Goal: Information Seeking & Learning: Learn about a topic

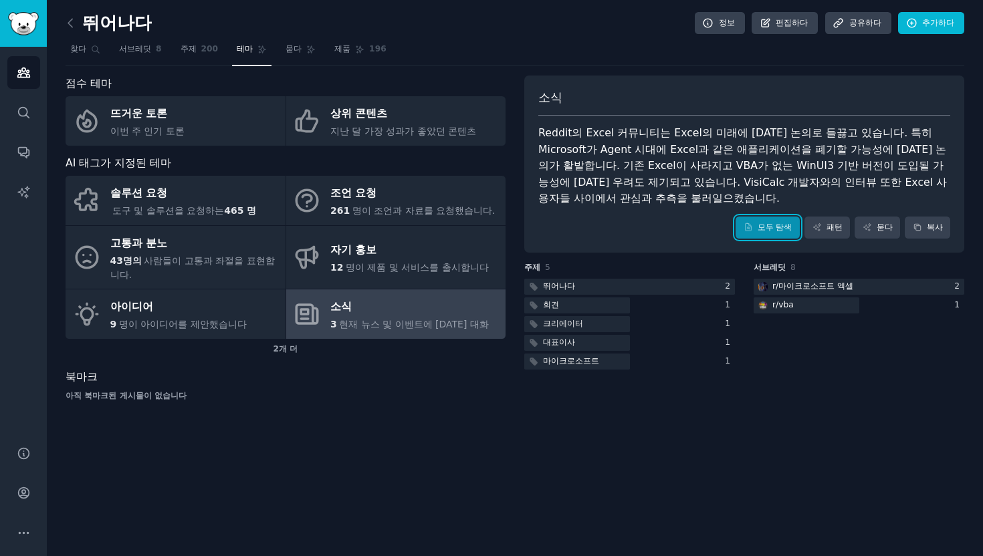
click at [777, 223] on font "모두 탐색" at bounding box center [774, 227] width 35 height 9
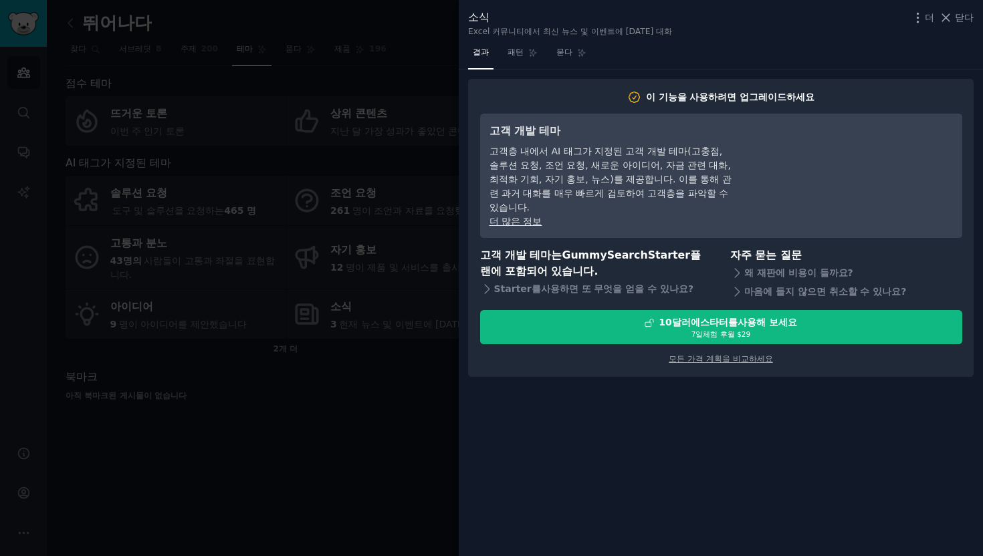
click at [337, 135] on div at bounding box center [491, 278] width 983 height 556
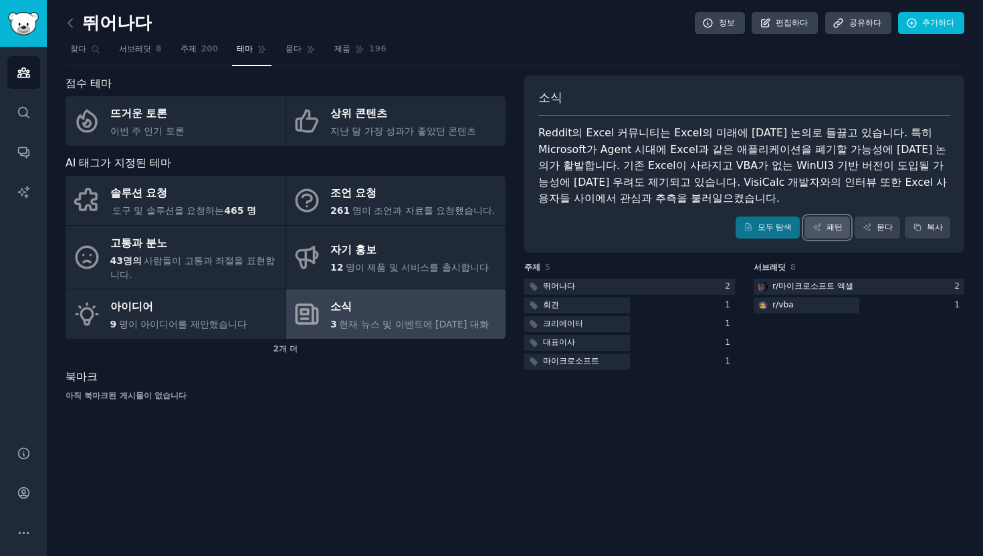
click at [828, 217] on link "패턴" at bounding box center [826, 228] width 45 height 23
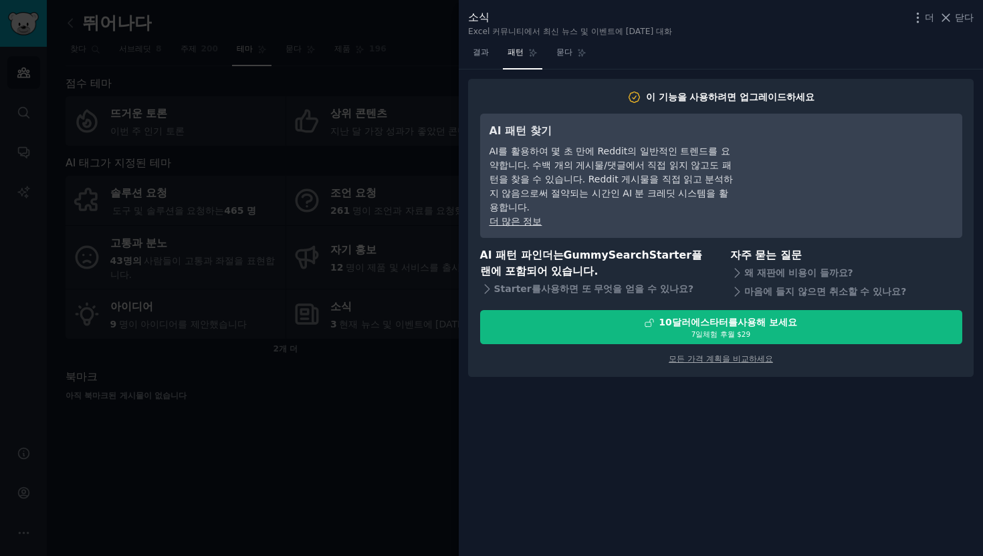
click at [346, 177] on div at bounding box center [491, 278] width 983 height 556
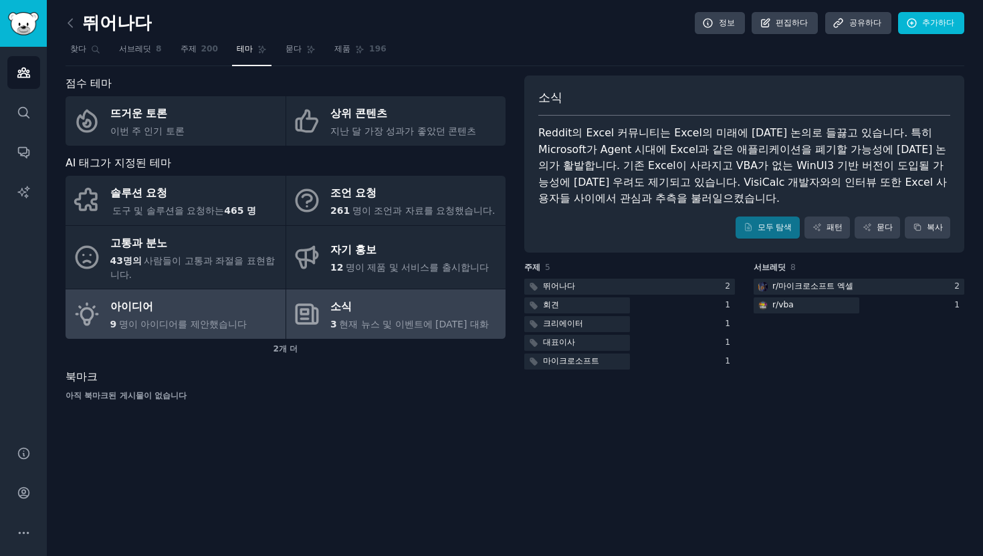
click at [192, 319] on font "명이 아이디어를 제안했습니다" at bounding box center [183, 324] width 128 height 11
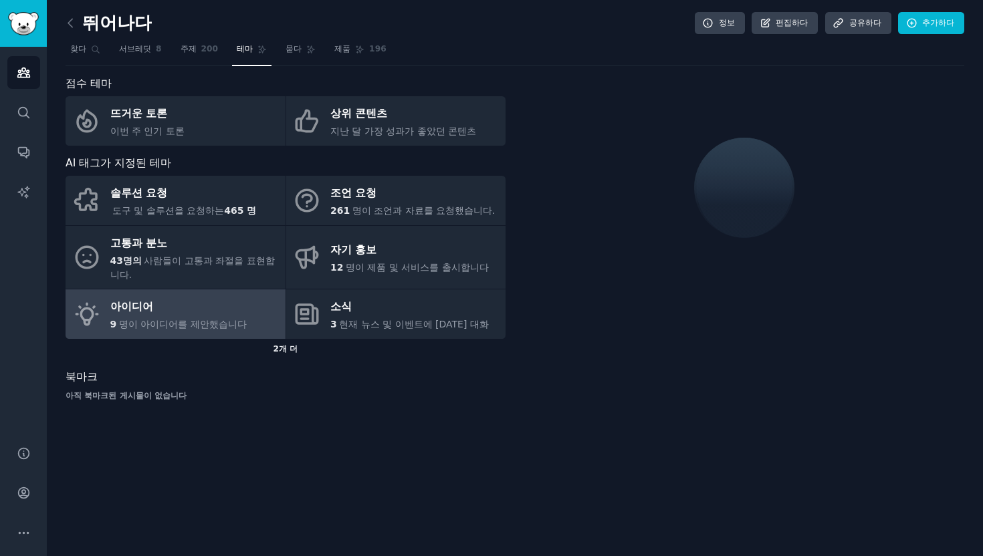
click at [271, 340] on div "2 개 더" at bounding box center [286, 349] width 440 height 21
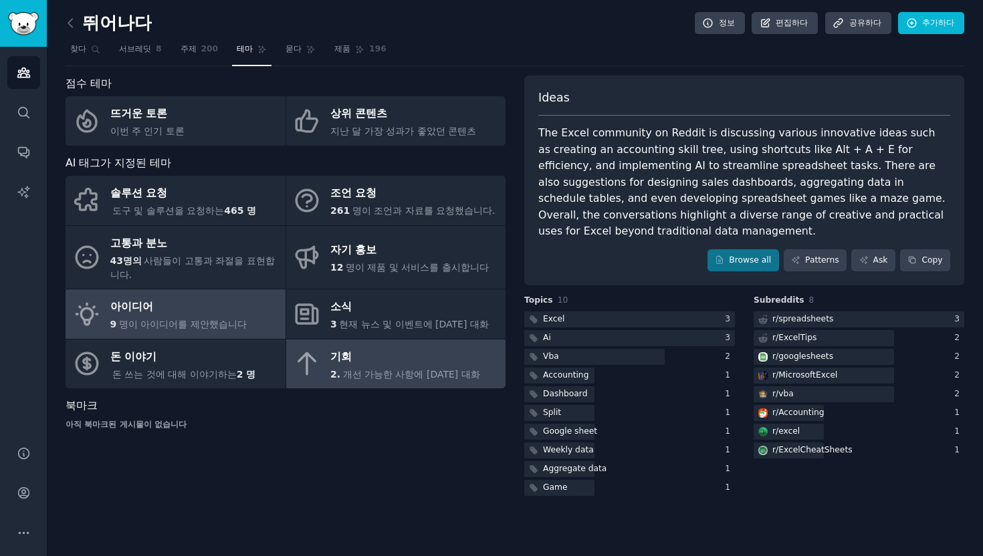
click at [352, 346] on div "기회" at bounding box center [405, 356] width 150 height 21
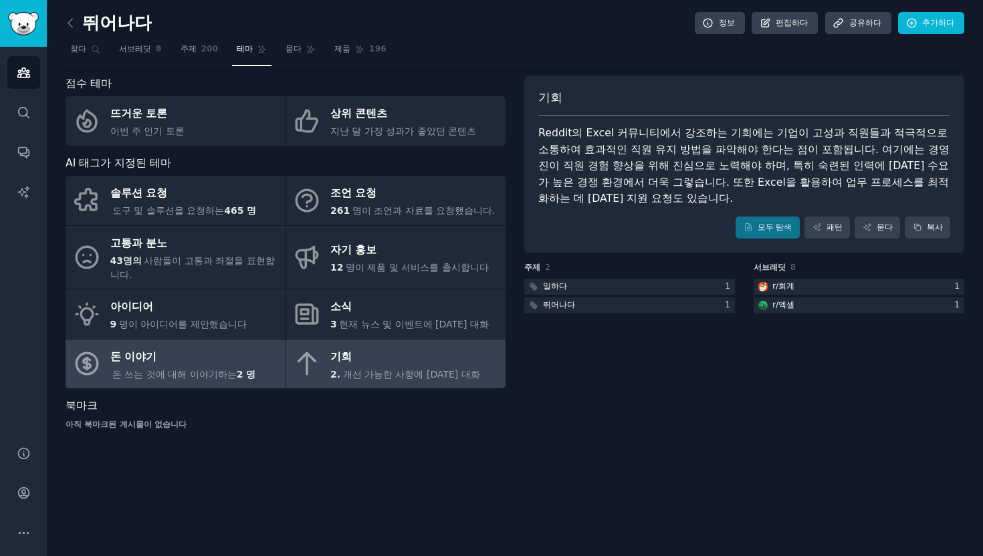
click at [251, 343] on link "돈 이야기 돈 쓰는 것에 대해 이야기하는 2 명" at bounding box center [176, 364] width 220 height 49
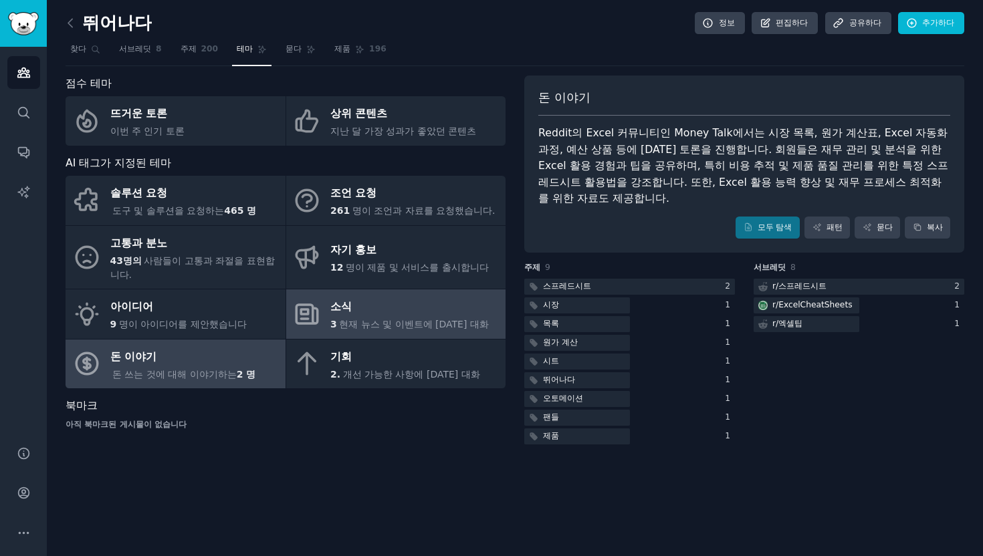
click at [350, 297] on div "소식" at bounding box center [409, 307] width 158 height 21
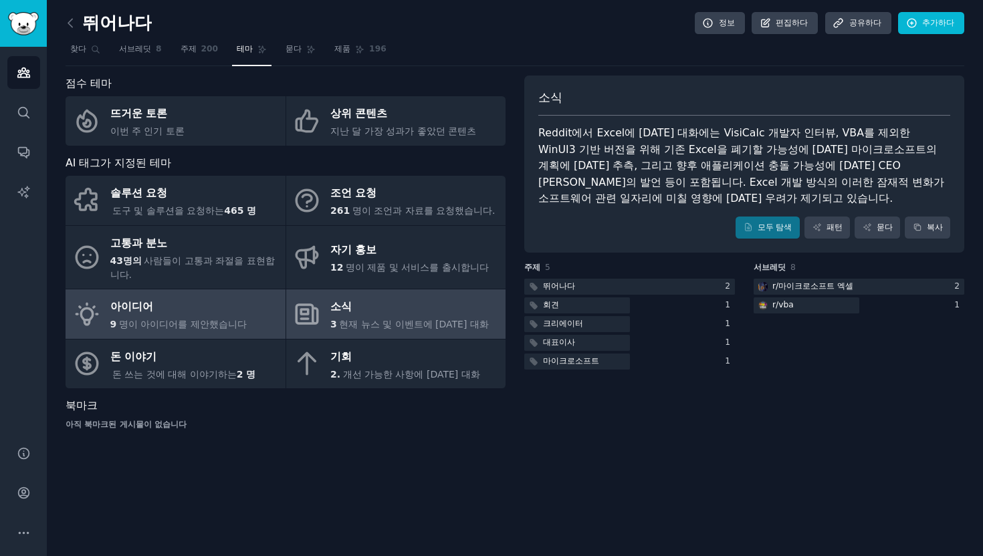
click at [227, 297] on div "아이디어" at bounding box center [178, 307] width 136 height 21
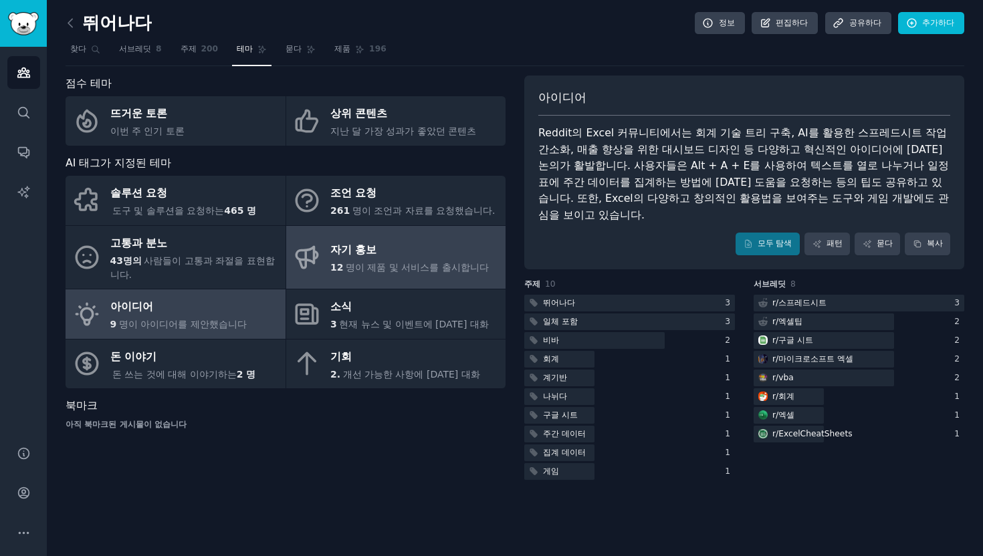
click at [364, 252] on div "자기 홍보" at bounding box center [409, 250] width 158 height 21
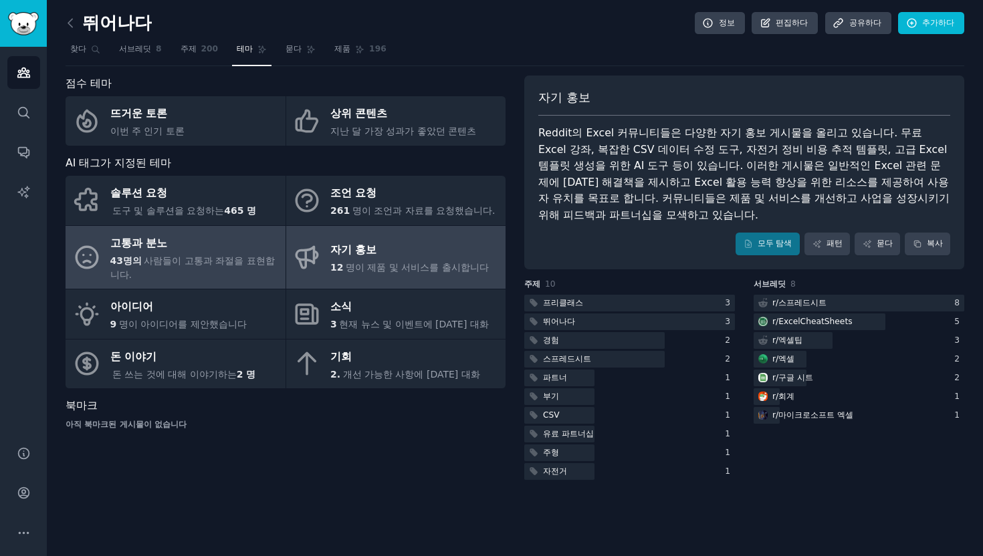
click at [276, 249] on link "고통과 분노 43명의 사람들이 고통과 좌절을 표현합니다." at bounding box center [176, 258] width 220 height 64
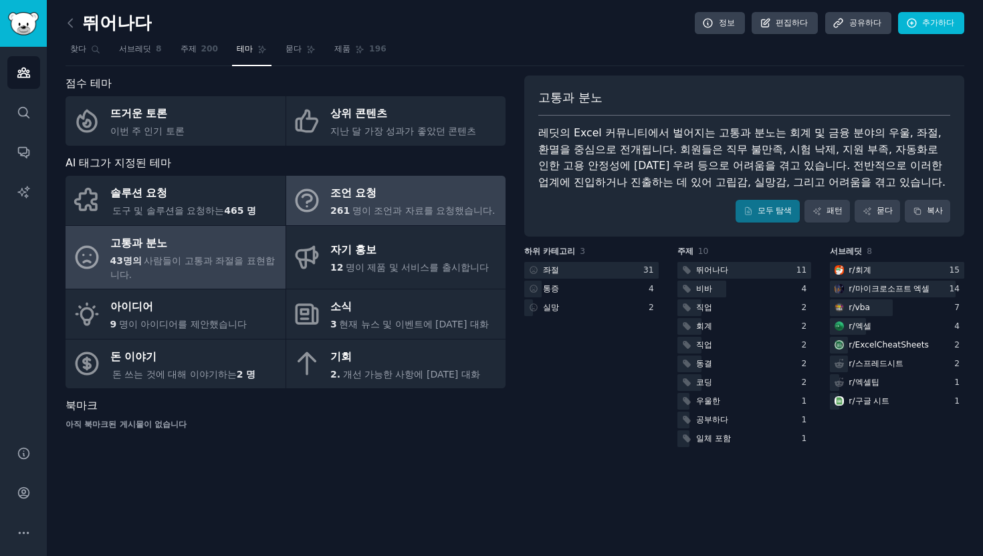
click at [354, 185] on font "조언 요청" at bounding box center [353, 193] width 46 height 17
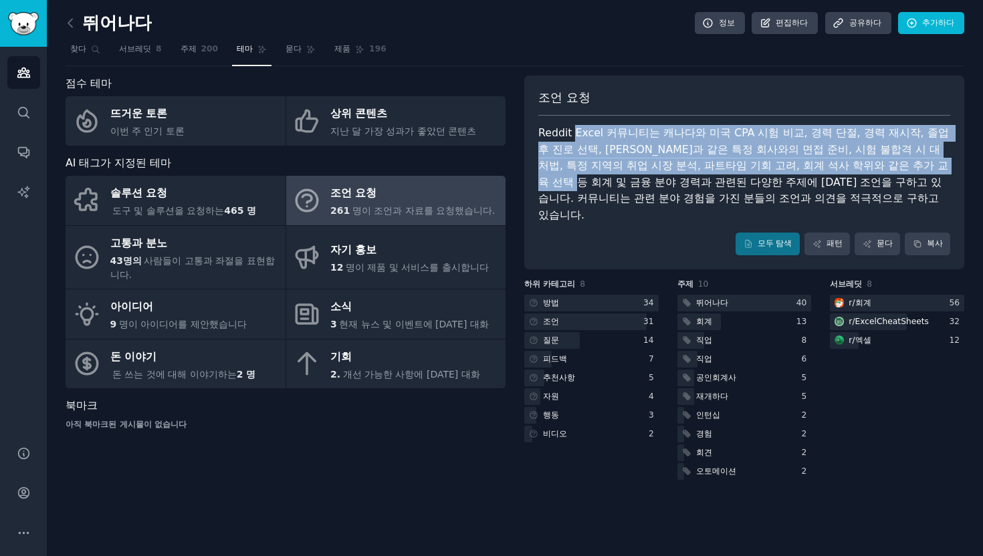
drag, startPoint x: 574, startPoint y: 132, endPoint x: 812, endPoint y: 168, distance: 241.4
click at [812, 168] on font "Reddit Excel 커뮤니티는 캐나다와 미국 CPA 시험 비교, 경력 단절, 경력 재시작, 졸업 후 진로 선택, [PERSON_NAME]과…" at bounding box center [745, 173] width 414 height 95
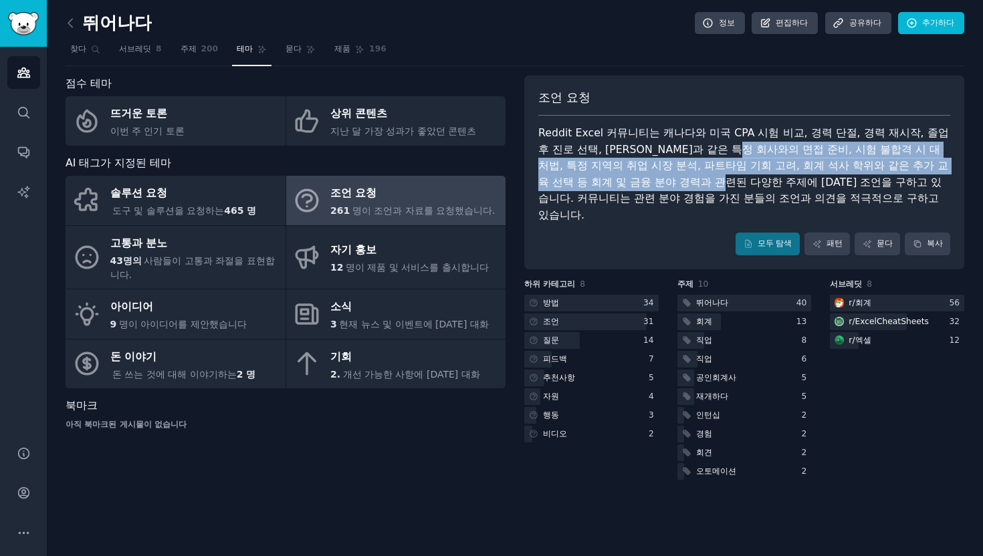
drag, startPoint x: 660, startPoint y: 151, endPoint x: 933, endPoint y: 171, distance: 272.8
click at [933, 171] on font "Reddit Excel 커뮤니티는 캐나다와 미국 CPA 시험 비교, 경력 단절, 경력 재시작, 졸업 후 진로 선택, [PERSON_NAME]과…" at bounding box center [745, 173] width 414 height 95
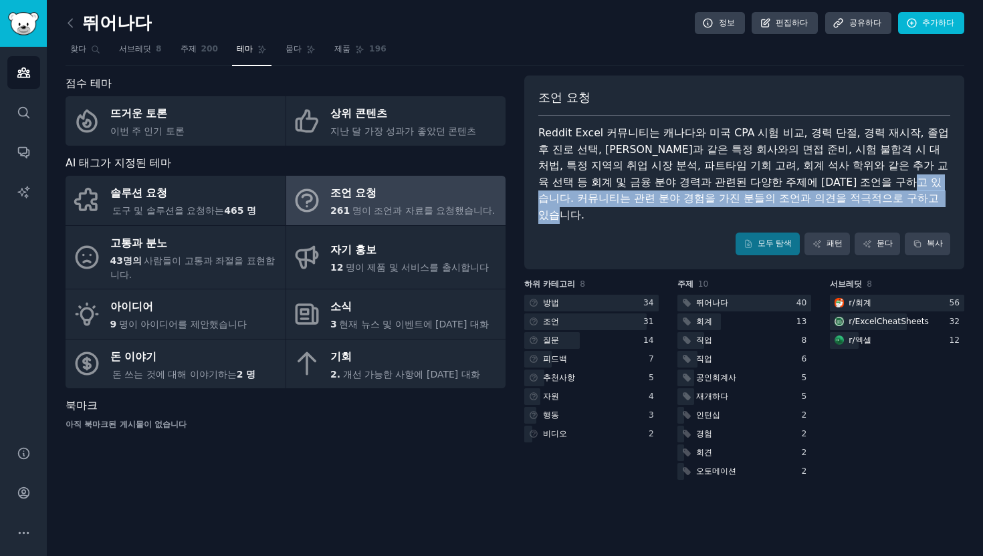
drag, startPoint x: 701, startPoint y: 182, endPoint x: 765, endPoint y: 192, distance: 64.2
click at [765, 192] on div "Reddit Excel 커뮤니티는 캐나다와 미국 CPA 시험 비교, 경력 단절, 경력 재시작, 졸업 후 진로 선택, [PERSON_NAME]과…" at bounding box center [744, 174] width 412 height 98
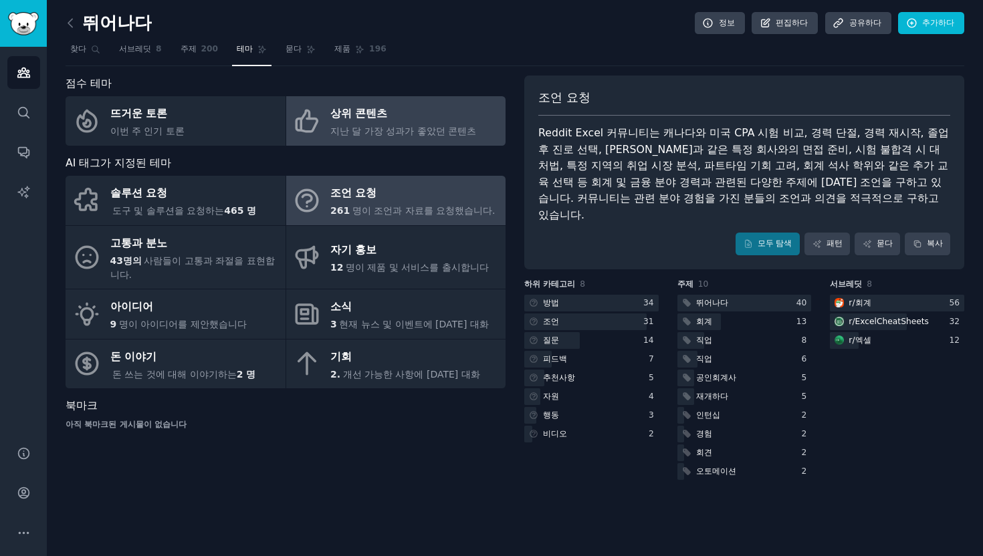
click at [374, 128] on font "지난 달 가장 성과가 좋았던 콘텐츠" at bounding box center [403, 131] width 146 height 11
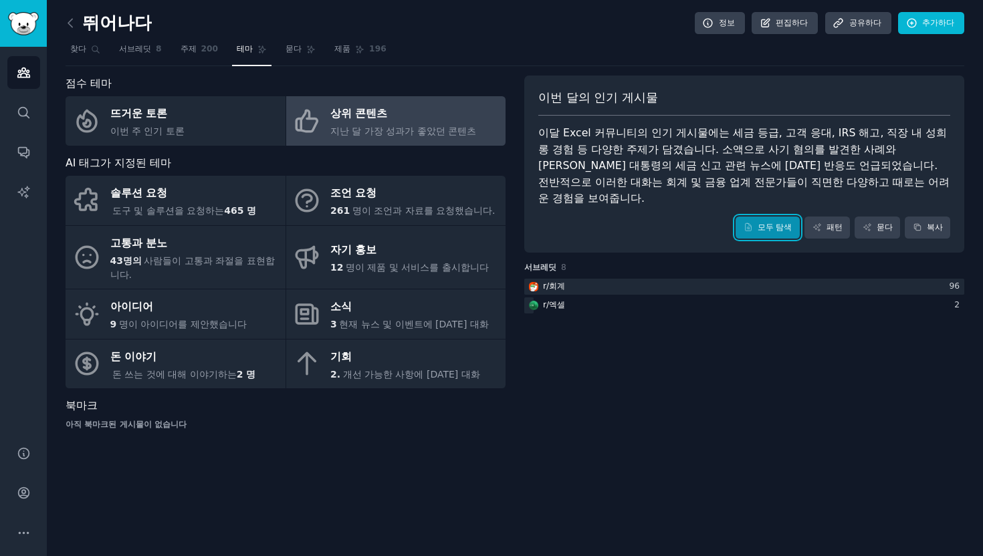
click at [769, 219] on link "모두 탐색" at bounding box center [767, 228] width 64 height 23
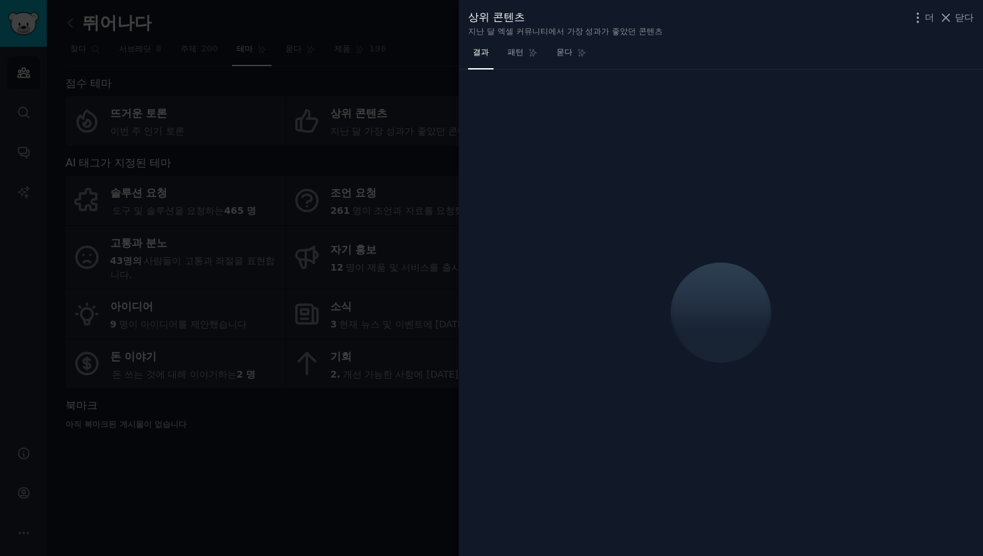
click at [390, 170] on div at bounding box center [491, 278] width 983 height 556
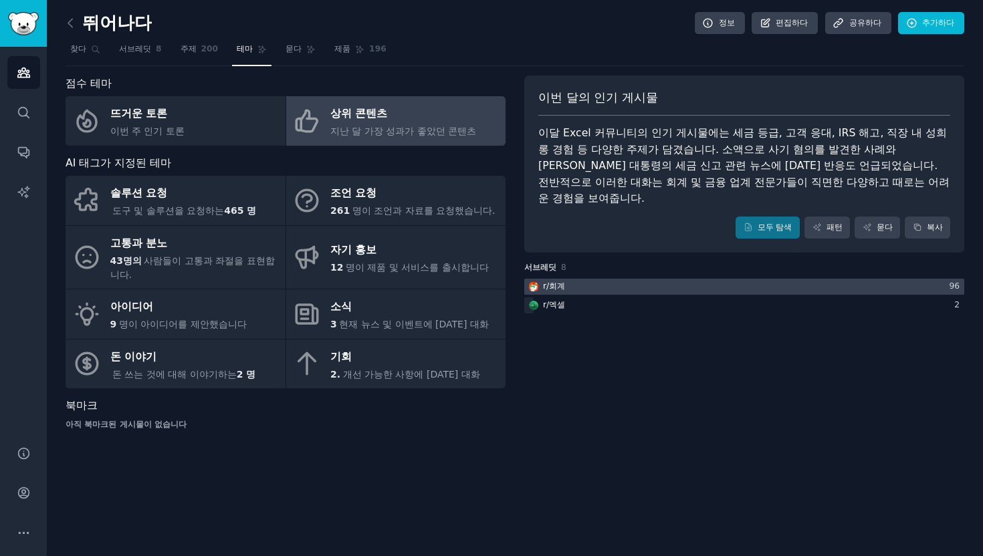
click at [590, 279] on div at bounding box center [744, 287] width 440 height 17
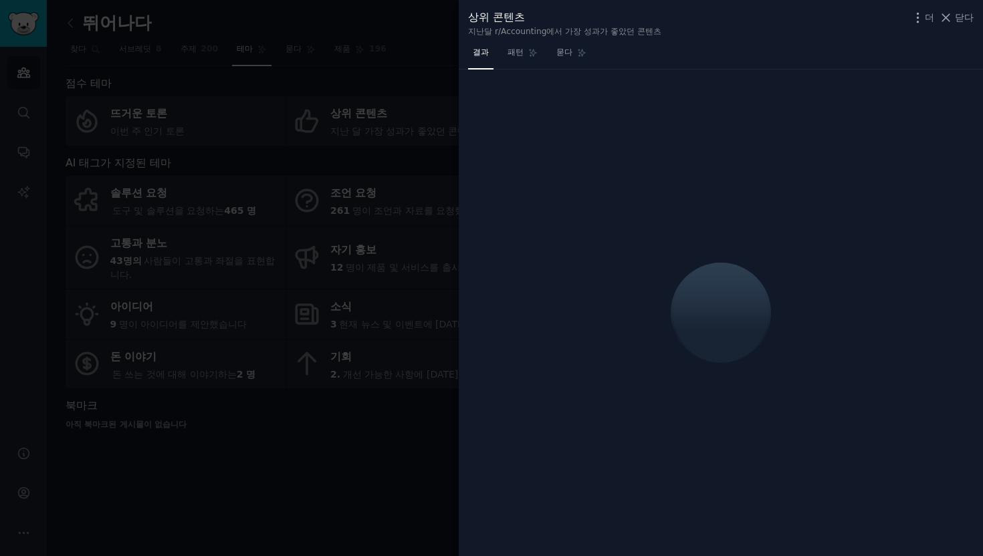
click at [577, 290] on div "상위 콘텐츠 지난달 r/Accounting에서 가장 성과가 좋았던 콘텐츠 더 닫다 결과 패턴 묻다" at bounding box center [721, 278] width 524 height 556
click at [306, 210] on div at bounding box center [491, 278] width 983 height 556
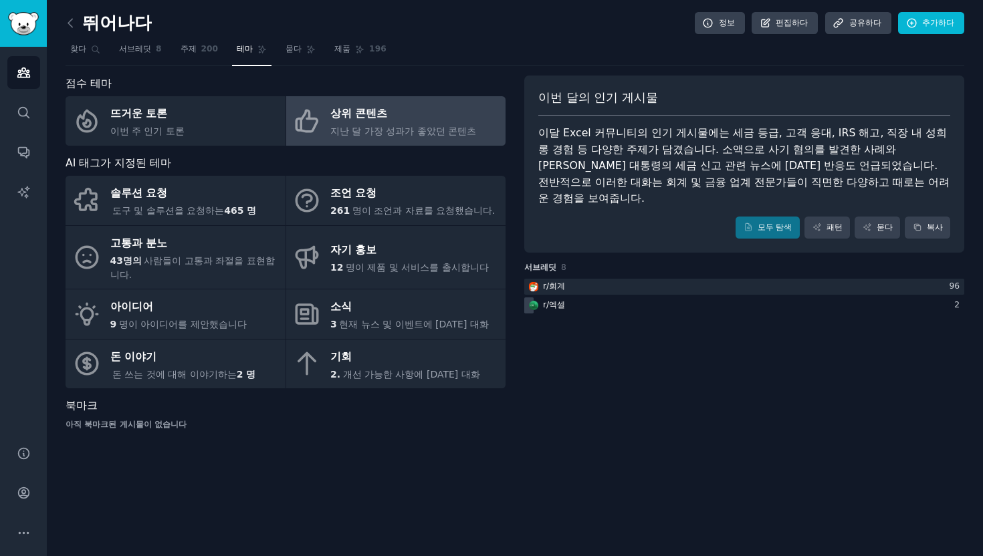
click at [546, 300] on font "r/" at bounding box center [546, 304] width 6 height 9
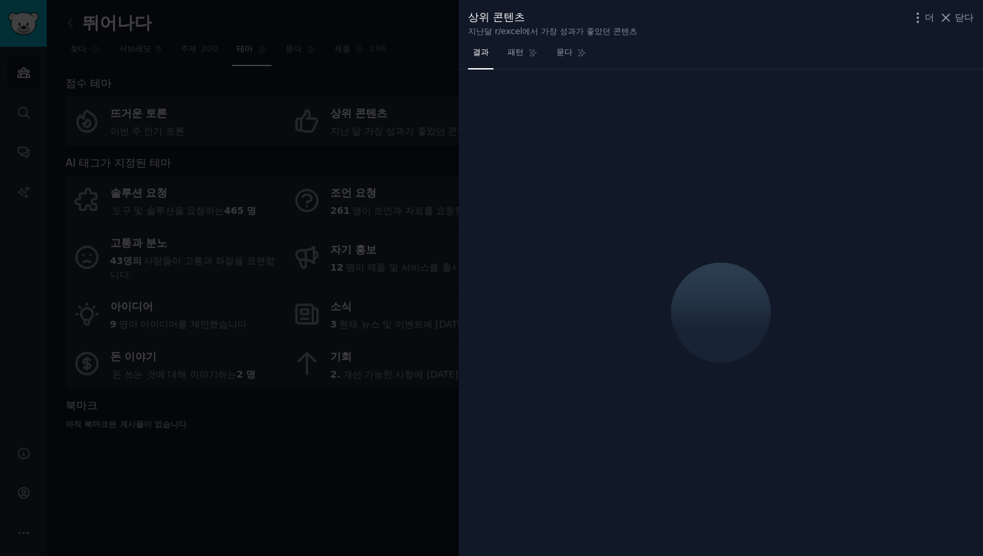
click at [305, 161] on div at bounding box center [491, 278] width 983 height 556
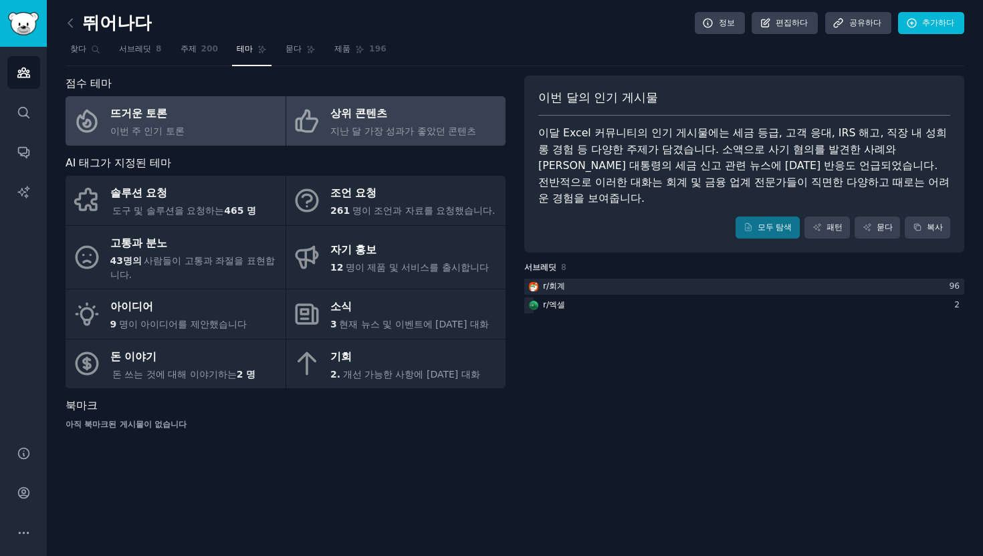
click at [134, 108] on font "뜨거운 토론" at bounding box center [138, 113] width 57 height 13
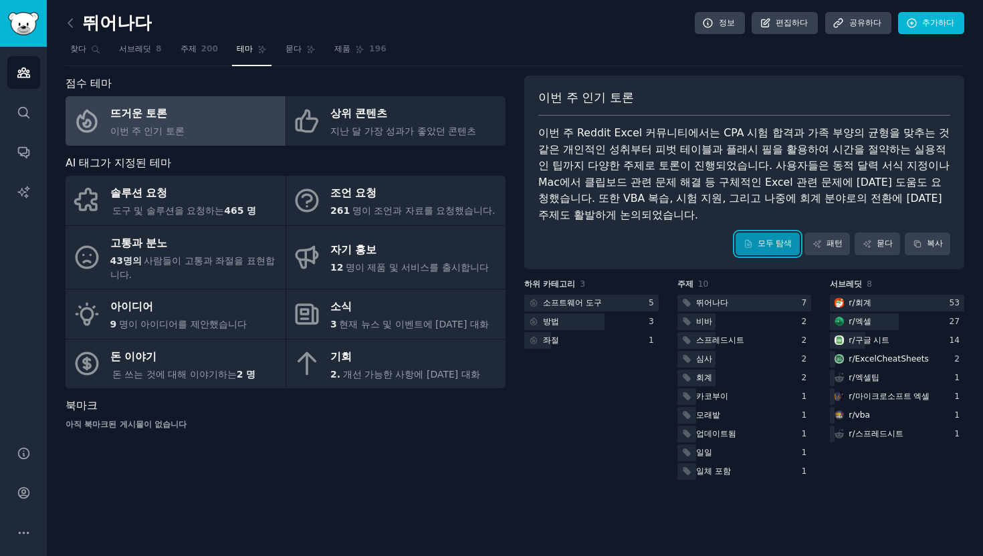
click at [763, 233] on link "모두 탐색" at bounding box center [767, 244] width 64 height 23
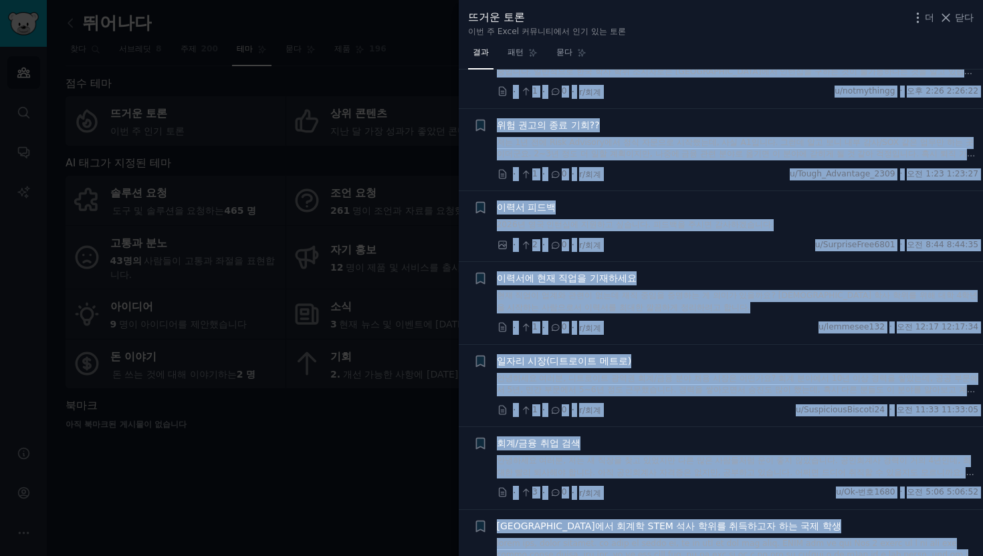
scroll to position [7661, 0]
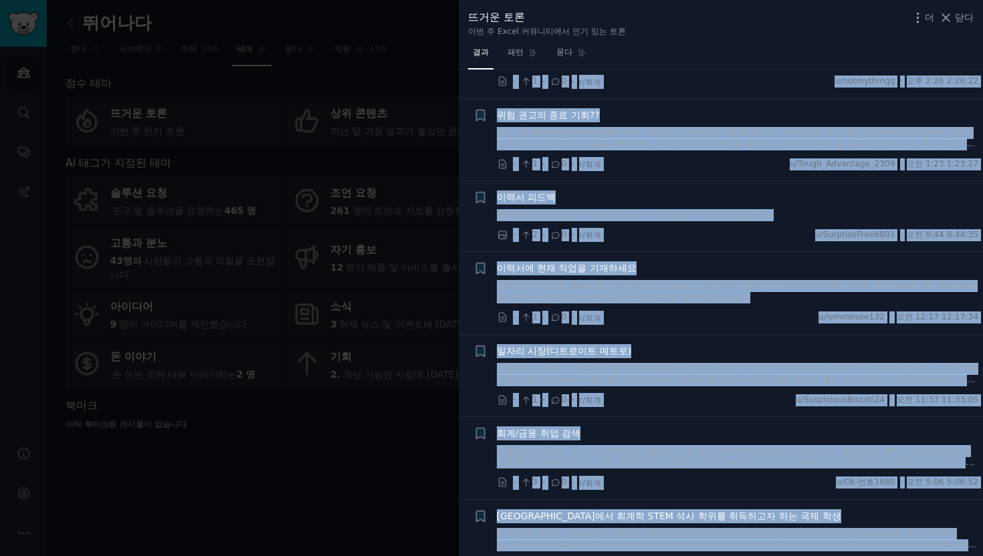
drag, startPoint x: 490, startPoint y: 102, endPoint x: 747, endPoint y: 556, distance: 520.9
copy ul "l ips dol sita con? a 733el sedd EIUs tem inc utlabo. e 29%d magnaa. enima MINi…"
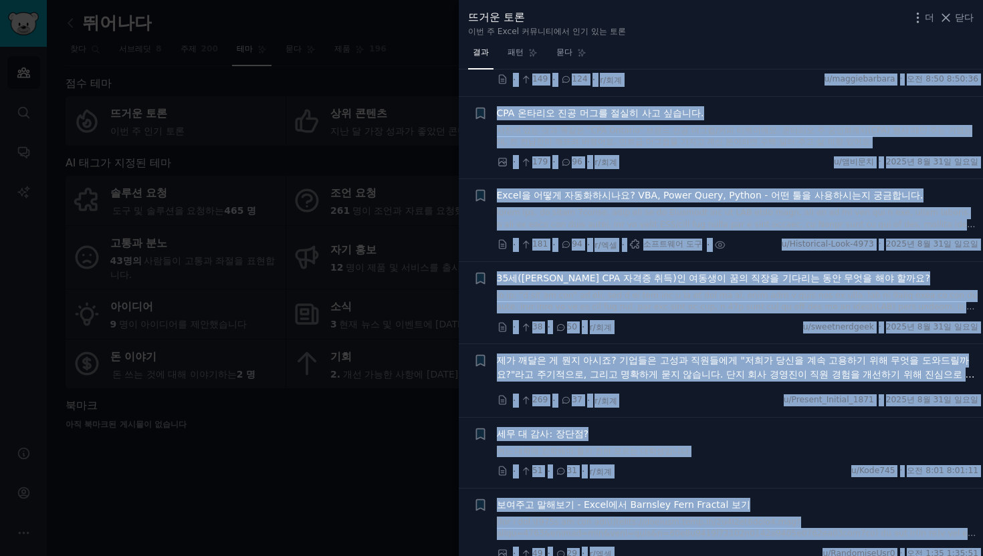
scroll to position [212, 0]
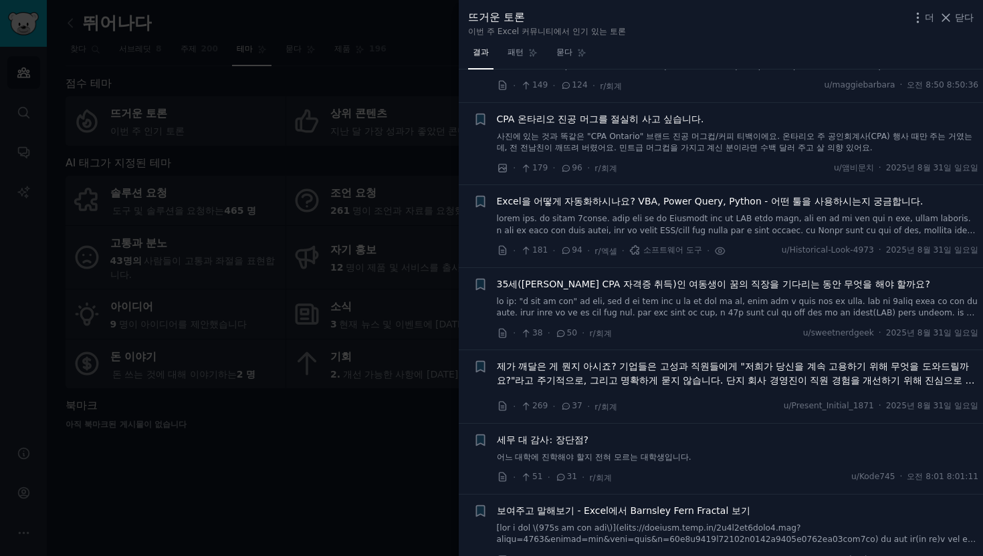
click at [305, 191] on div at bounding box center [491, 278] width 983 height 556
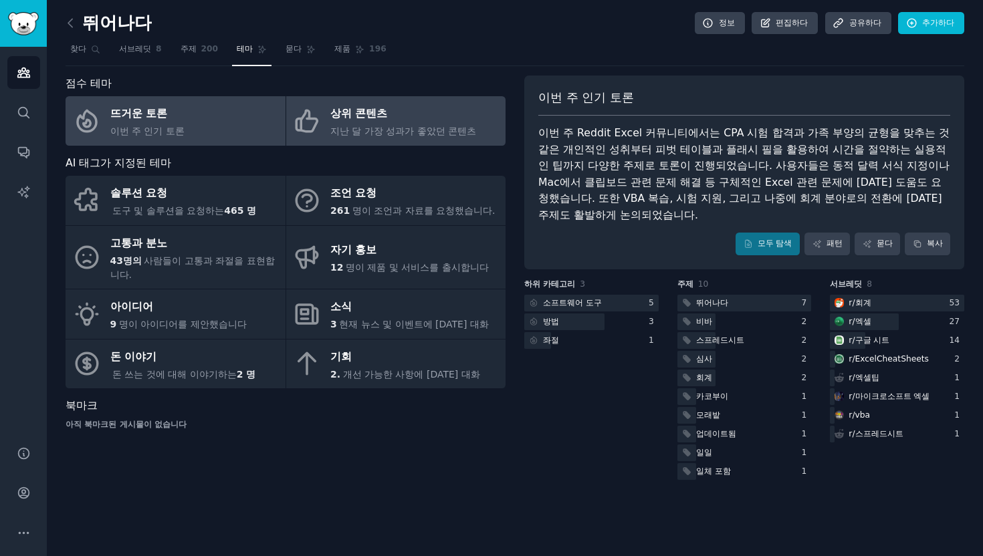
click at [416, 116] on div "상위 콘텐츠" at bounding box center [403, 114] width 146 height 21
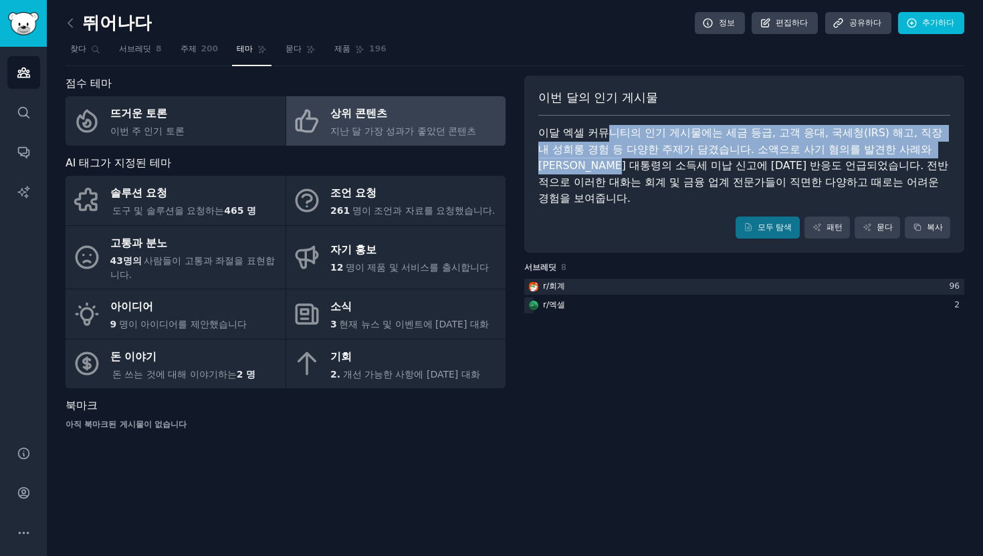
drag, startPoint x: 595, startPoint y: 136, endPoint x: 908, endPoint y: 156, distance: 313.5
click at [908, 156] on div "이달 엑셀 커뮤니티의 인기 게시물에는 세금 등급, 고객 응대, 국세청(IRS) 해고, 직장 내 성희롱 경험 등 다양한 주제가 담겼습니다. 소액…" at bounding box center [744, 166] width 412 height 82
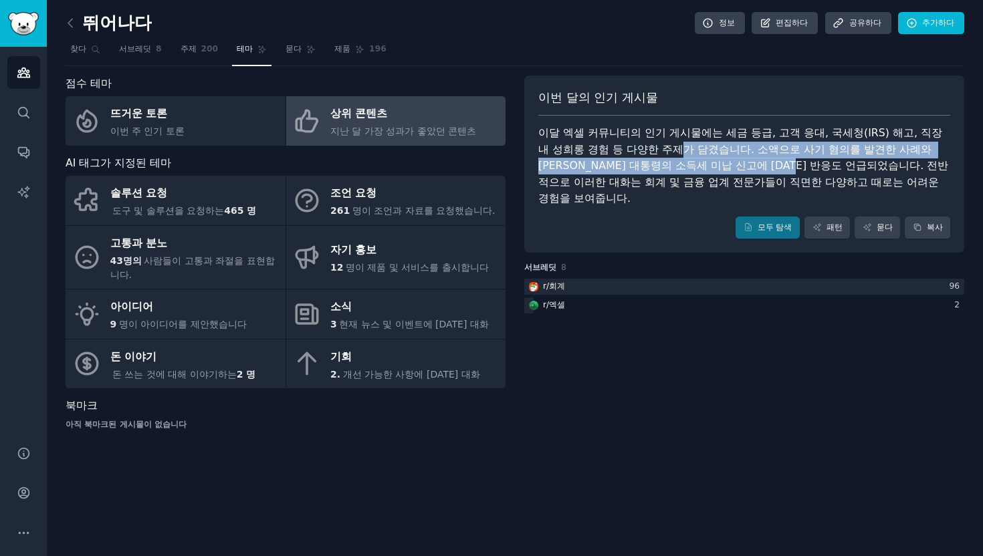
drag, startPoint x: 604, startPoint y: 156, endPoint x: 673, endPoint y: 169, distance: 70.1
click at [673, 169] on font "이달 엑셀 커뮤니티의 인기 게시물에는 세금 등급, 고객 응대, 국세청(IRS) 해고, 직장 내 성희롱 경험 등 다양한 주제가 담겼습니다. 소액…" at bounding box center [743, 165] width 410 height 78
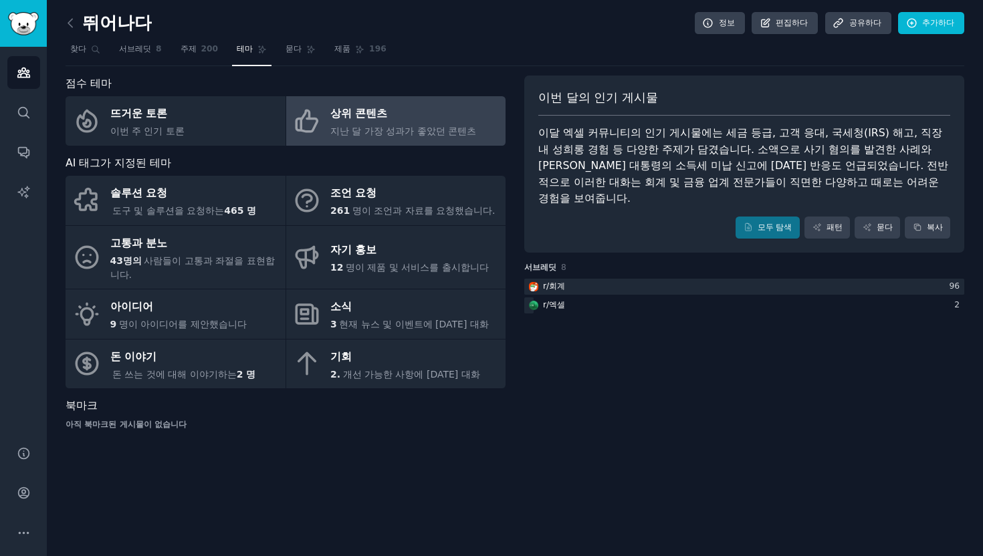
drag, startPoint x: 560, startPoint y: 191, endPoint x: 588, endPoint y: 191, distance: 28.1
click at [588, 191] on div "이번 달의 인기 게시물 이달 엑셀 커뮤니티의 인기 게시물에는 세금 등급, 고객 응대, 국세청(IRS) 해고, 직장 내 성희롱 경험 등 다양한 …" at bounding box center [744, 165] width 440 height 178
drag, startPoint x: 610, startPoint y: 183, endPoint x: 670, endPoint y: 184, distance: 60.8
click at [670, 184] on font "이달 엑셀 커뮤니티의 인기 게시물에는 세금 등급, 고객 응대, 국세청(IRS) 해고, 직장 내 성희롱 경험 등 다양한 주제가 담겼습니다. 소액…" at bounding box center [743, 165] width 410 height 78
drag, startPoint x: 670, startPoint y: 184, endPoint x: 511, endPoint y: 155, distance: 162.3
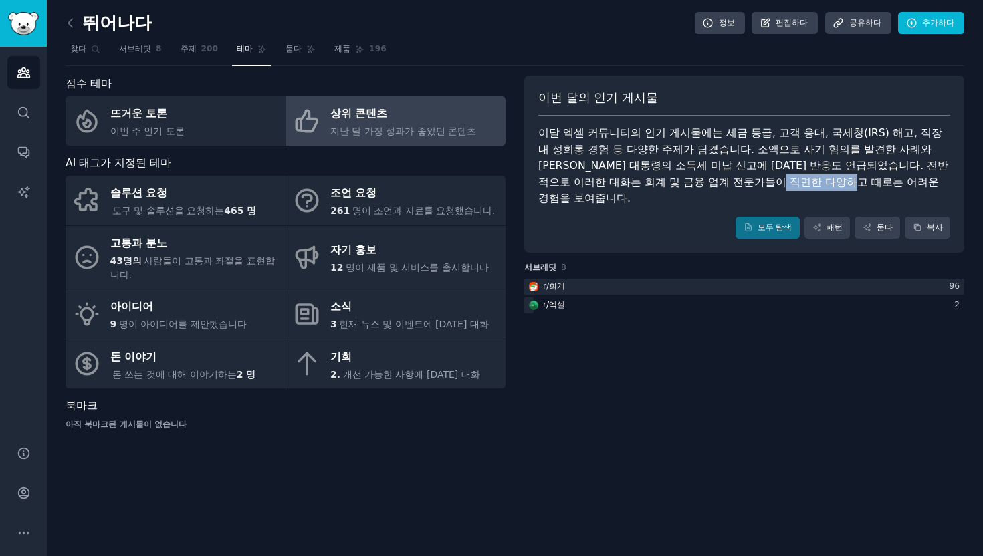
click at [670, 184] on font "이달 엑셀 커뮤니티의 인기 게시물에는 세금 등급, 고객 응대, 국세청(IRS) 해고, 직장 내 성희롱 경험 등 다양한 주제가 담겼습니다. 소액…" at bounding box center [743, 165] width 410 height 78
click at [131, 47] on font "서브레딧" at bounding box center [135, 48] width 32 height 9
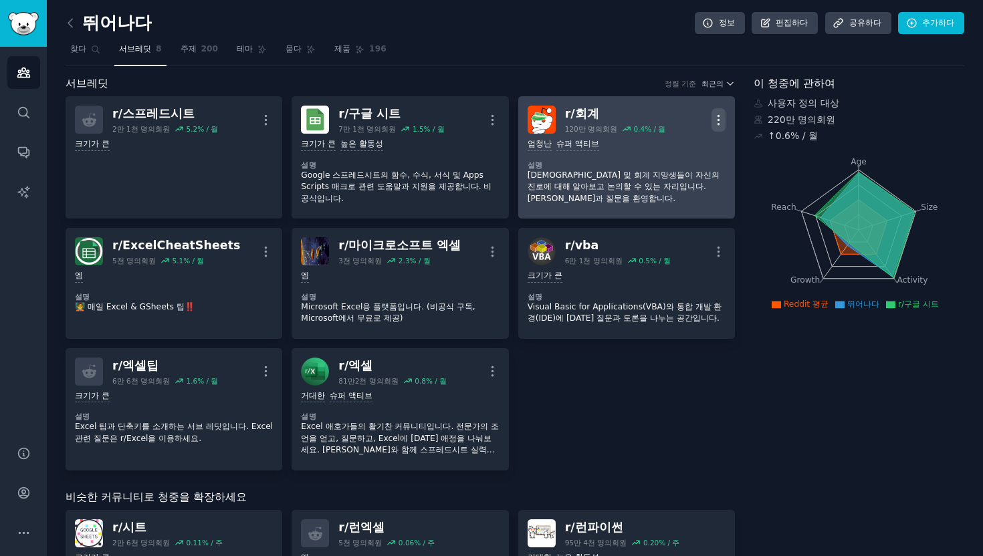
click at [711, 125] on icon "button" at bounding box center [718, 120] width 14 height 14
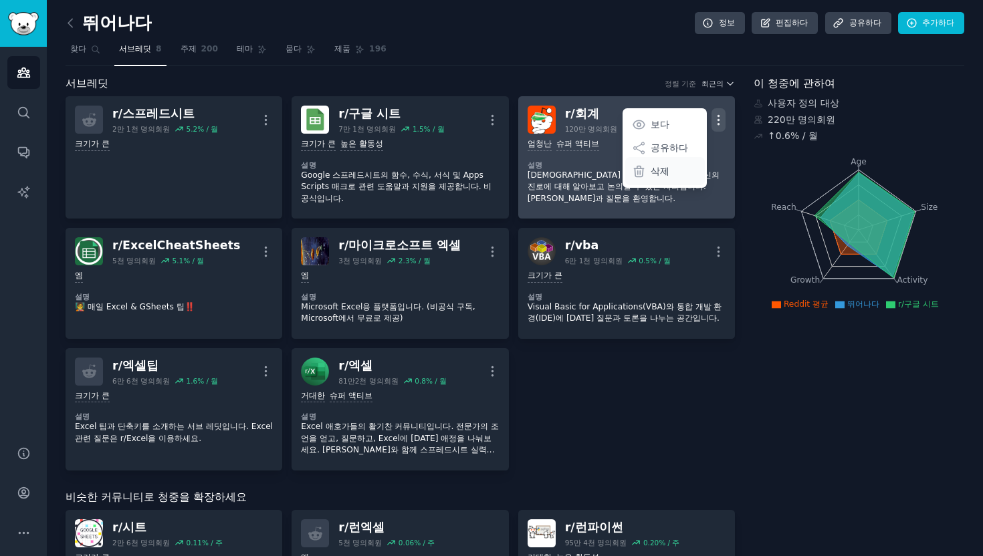
click at [676, 164] on div "삭제" at bounding box center [665, 171] width 80 height 28
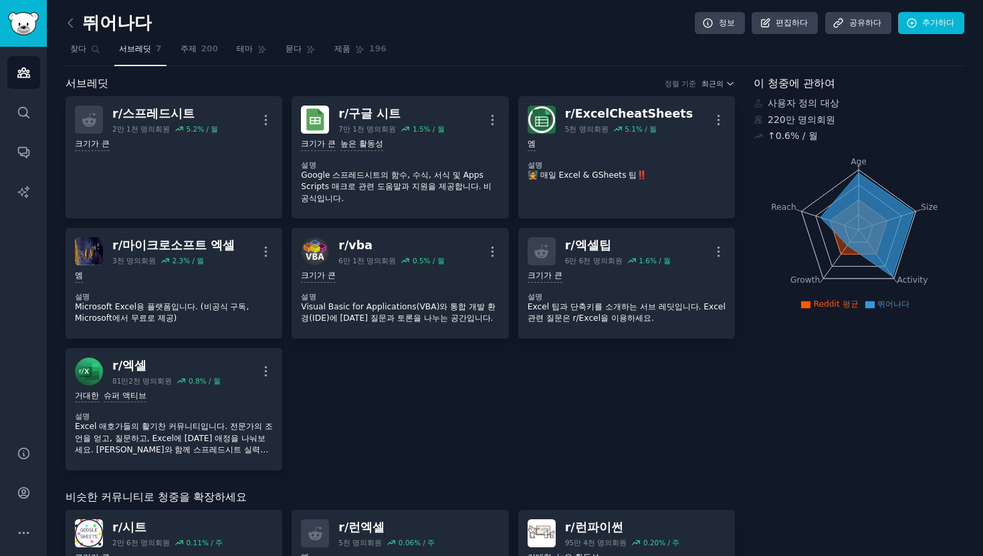
click at [164, 46] on nav "찾다 서브레딧 7 주제 200 테마 묻다 제품 196" at bounding box center [515, 52] width 898 height 27
click at [183, 46] on font "주제" at bounding box center [188, 48] width 16 height 9
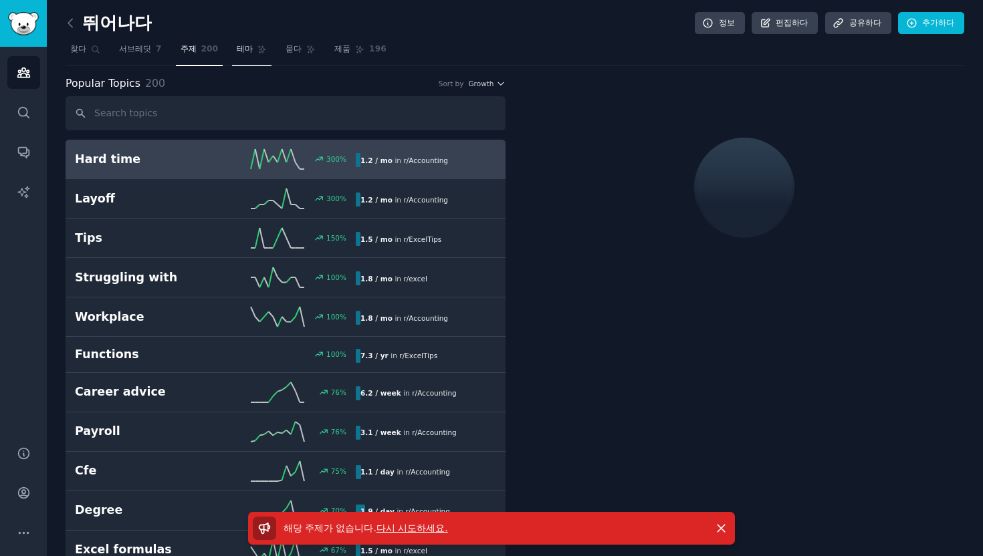
click at [243, 47] on link "테마" at bounding box center [251, 52] width 39 height 27
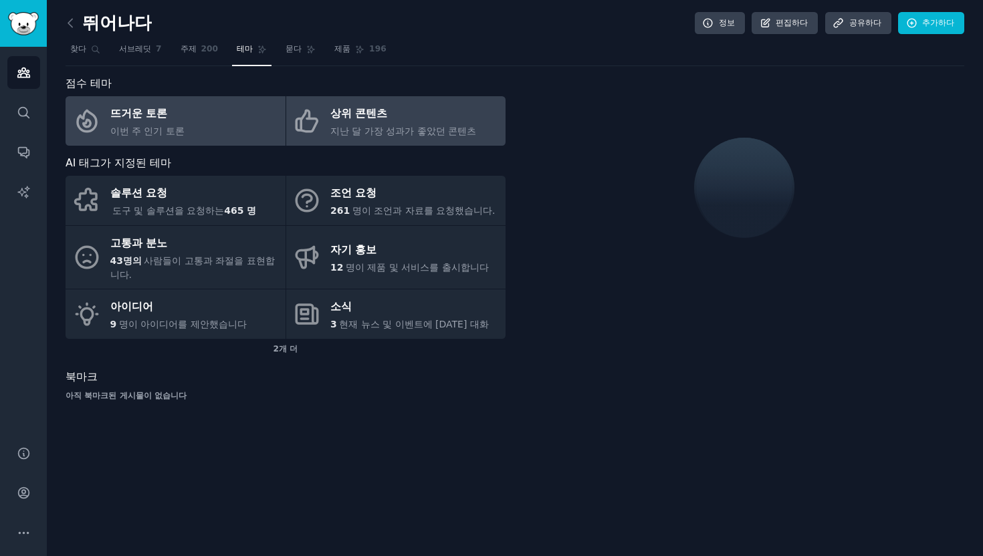
click at [425, 127] on font "지난 달 가장 성과가 좋았던 콘텐츠" at bounding box center [403, 131] width 146 height 11
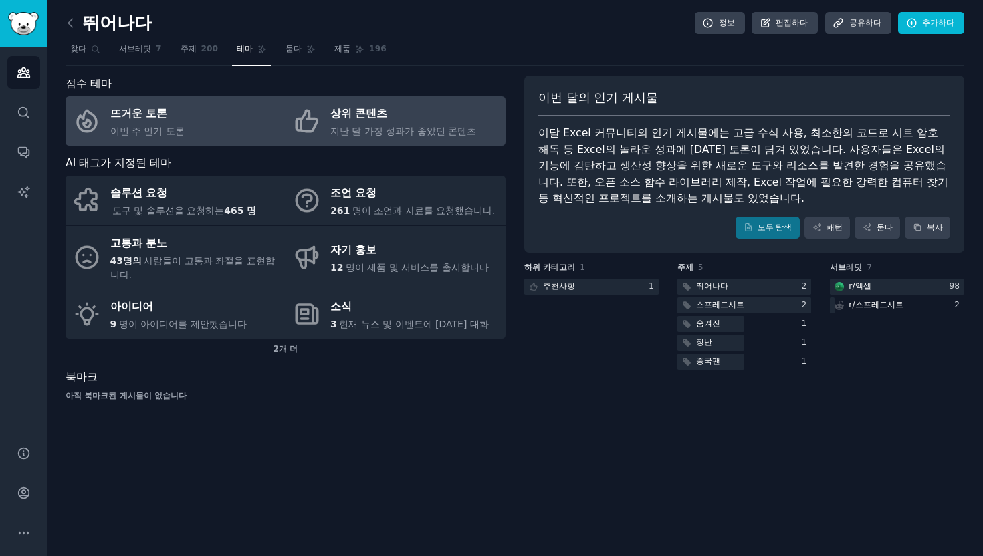
click at [203, 128] on link "뜨거운 토론 이번 주 인기 토론" at bounding box center [176, 120] width 220 height 49
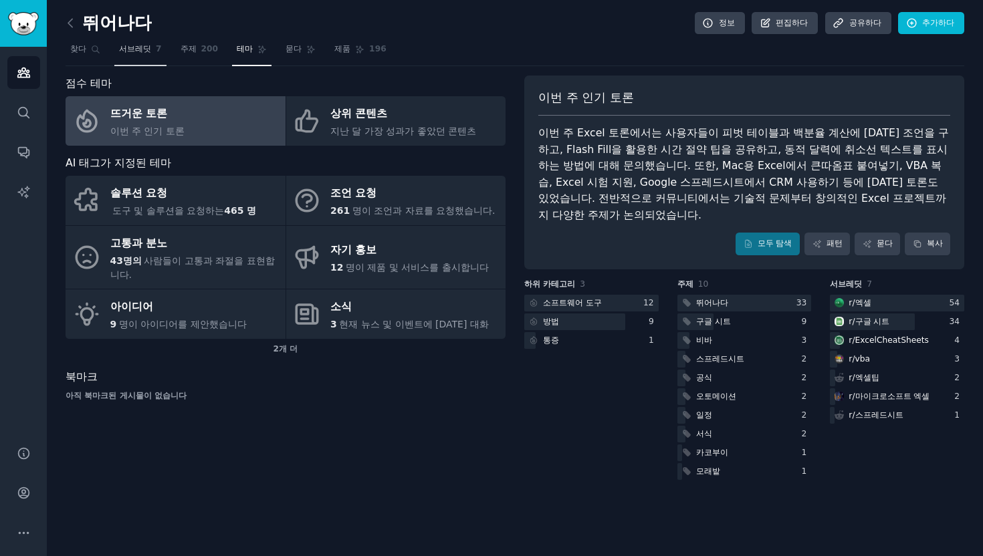
click at [142, 42] on link "서브레딧 7" at bounding box center [140, 52] width 52 height 27
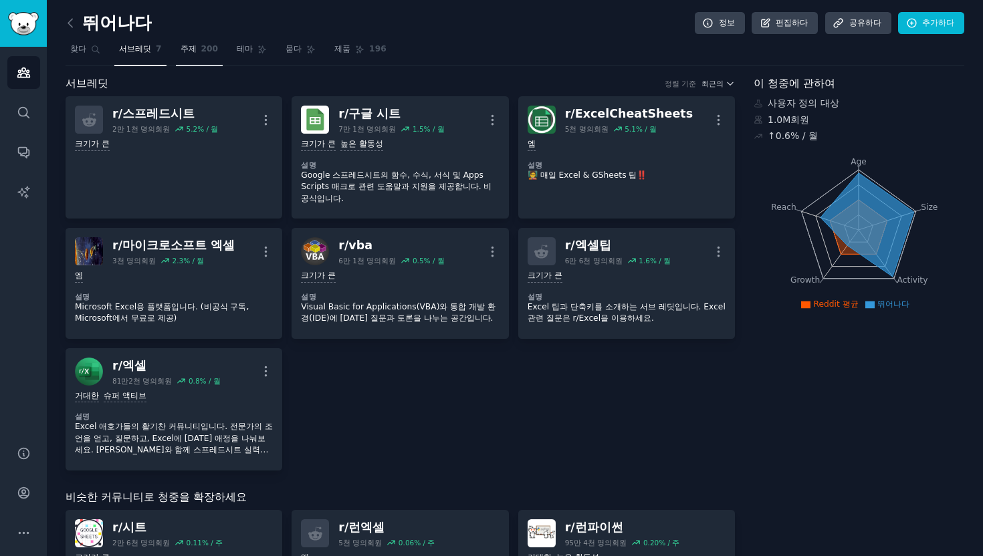
click at [201, 45] on font "200" at bounding box center [209, 48] width 17 height 9
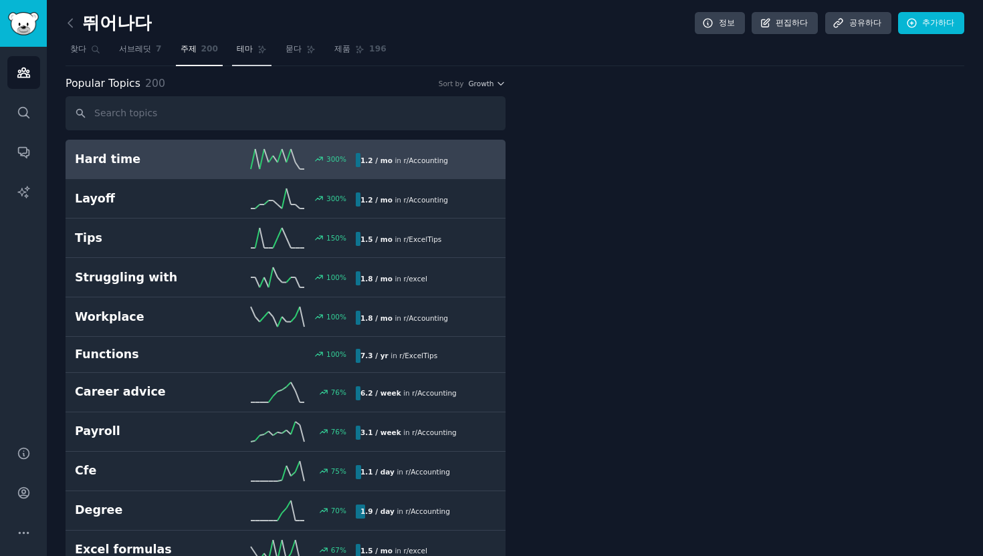
click at [257, 46] on icon at bounding box center [261, 49] width 9 height 9
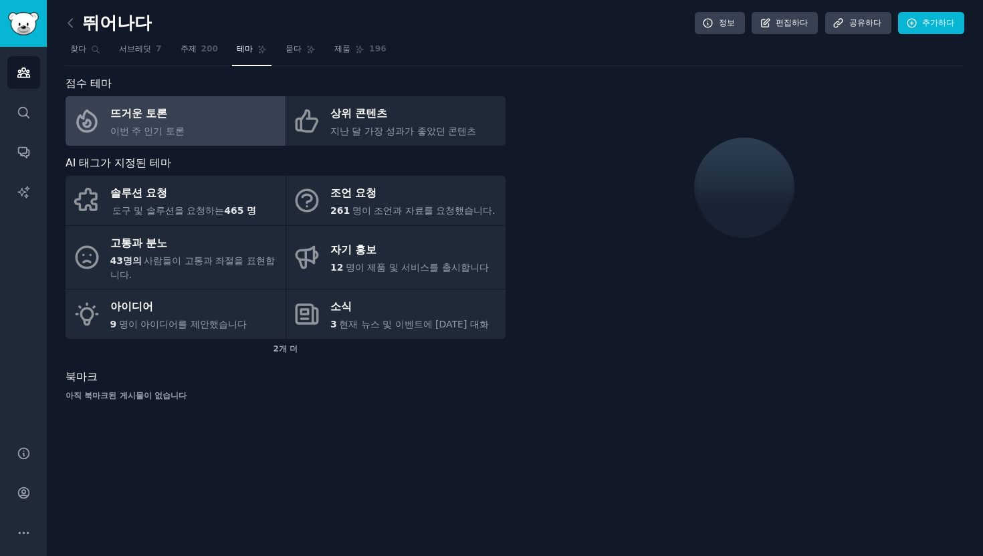
click at [205, 127] on link "뜨거운 토론 이번 주 인기 토론" at bounding box center [176, 120] width 220 height 49
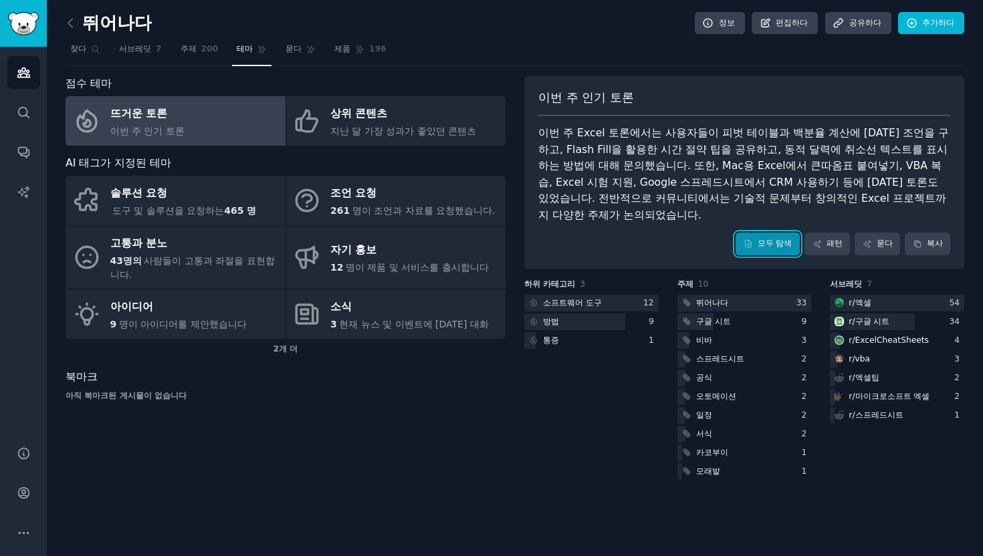
click at [748, 233] on link "모두 탐색" at bounding box center [767, 244] width 64 height 23
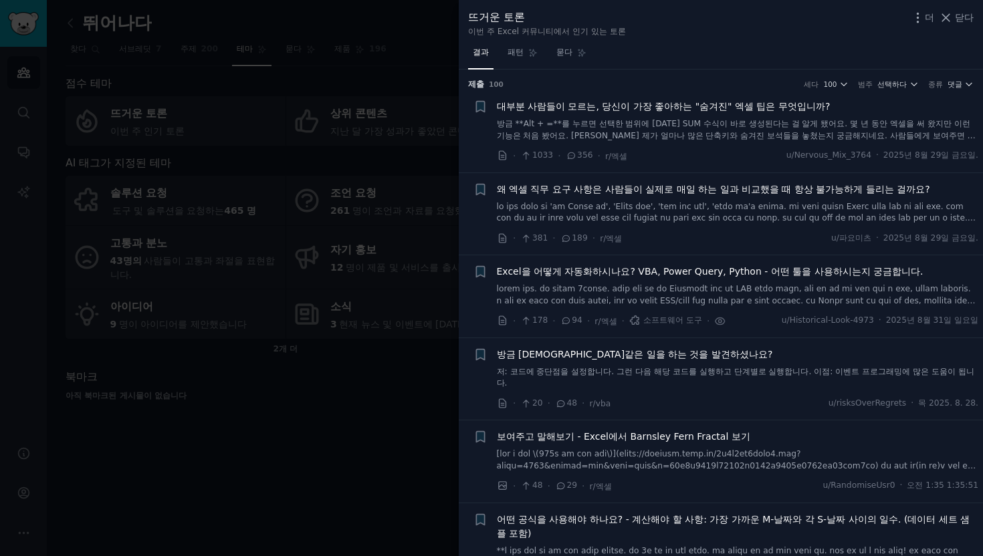
click at [689, 124] on font "방금 **Alt + =**를 누르면 선택한 범위에 [DATE] SUM 수식이 바로 생성된다는 걸 알게 됐어요. 몇 년 동안 엑셀을 써 왔지만 …" at bounding box center [736, 135] width 479 height 33
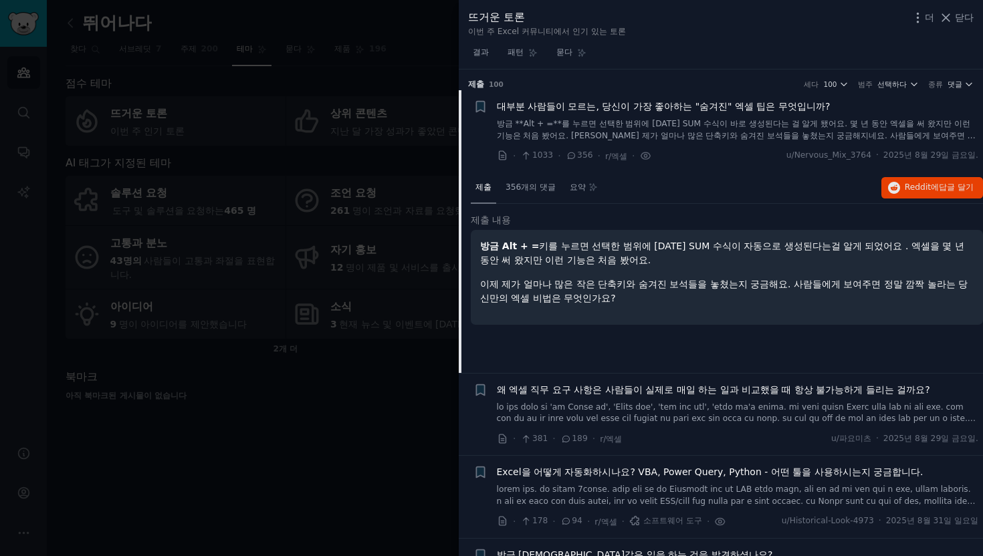
click at [522, 121] on font "방금 **Alt + =**를 누르면 선택한 범위에 [DATE] SUM 수식이 바로 생성된다는 걸 알게 됐어요. 몇 년 동안 엑셀을 써 왔지만 …" at bounding box center [736, 135] width 479 height 33
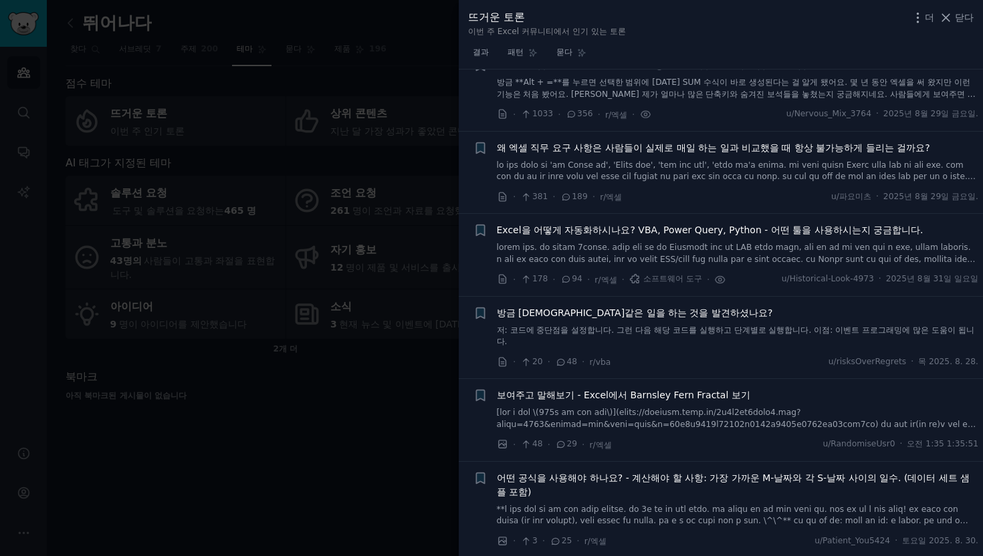
scroll to position [63, 0]
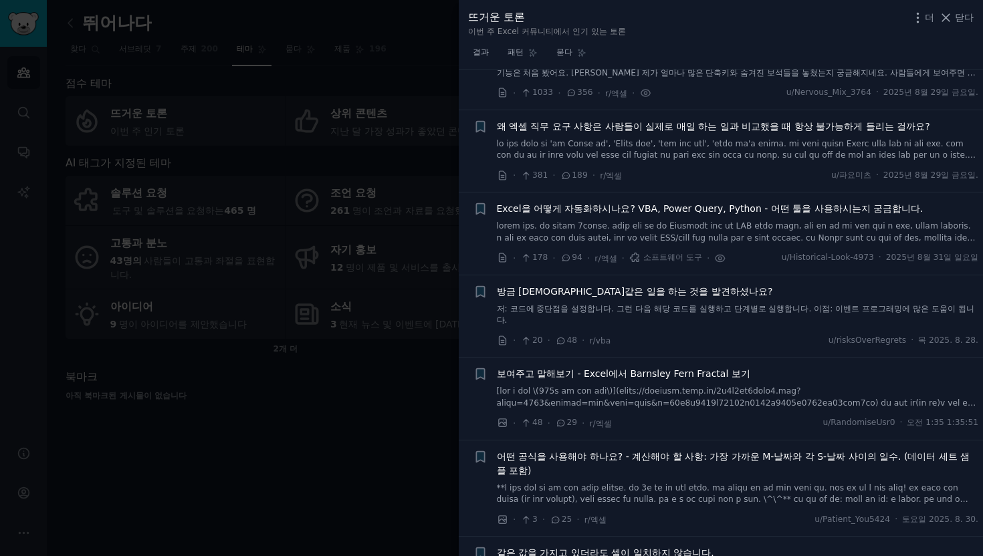
click at [547, 209] on font "Excel을 어떻게 자동화하시나요? VBA, Power Query, Python - 어떤 툴을 사용하시는지 궁금합니다." at bounding box center [710, 208] width 426 height 11
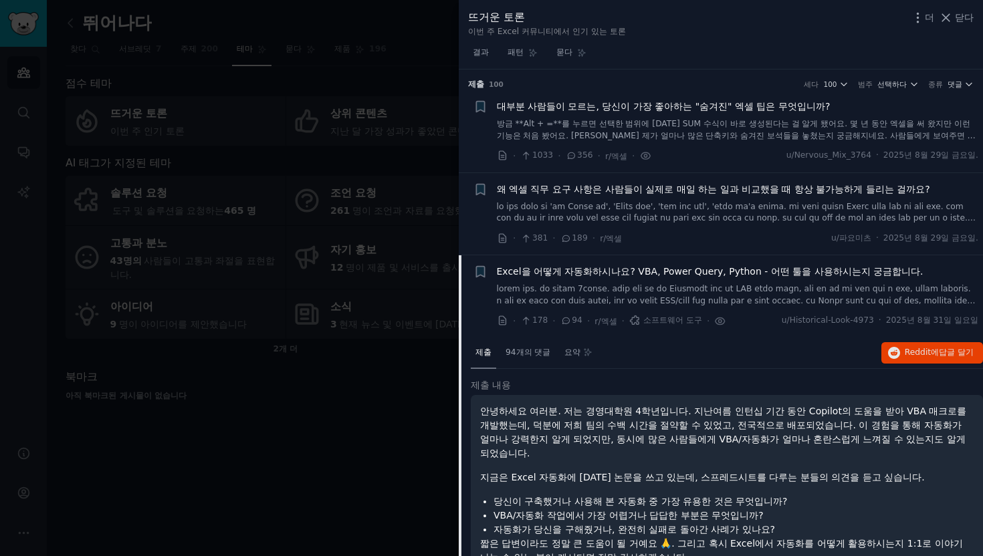
click at [578, 108] on font "대부분 사람들이 모르는, 당신이 가장 좋아하는 "숨겨진" 엑셀 팁은 무엇입니까?" at bounding box center [664, 106] width 334 height 11
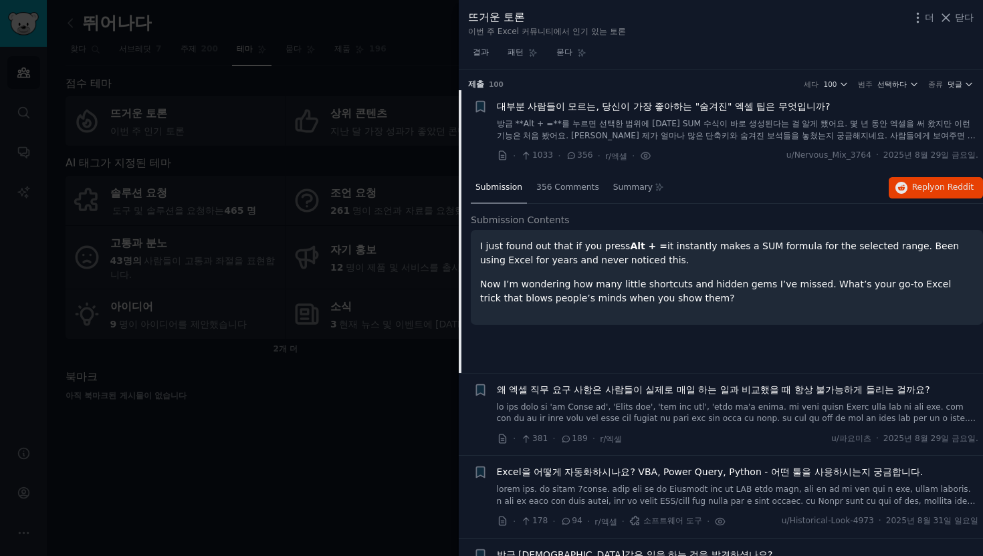
scroll to position [21, 0]
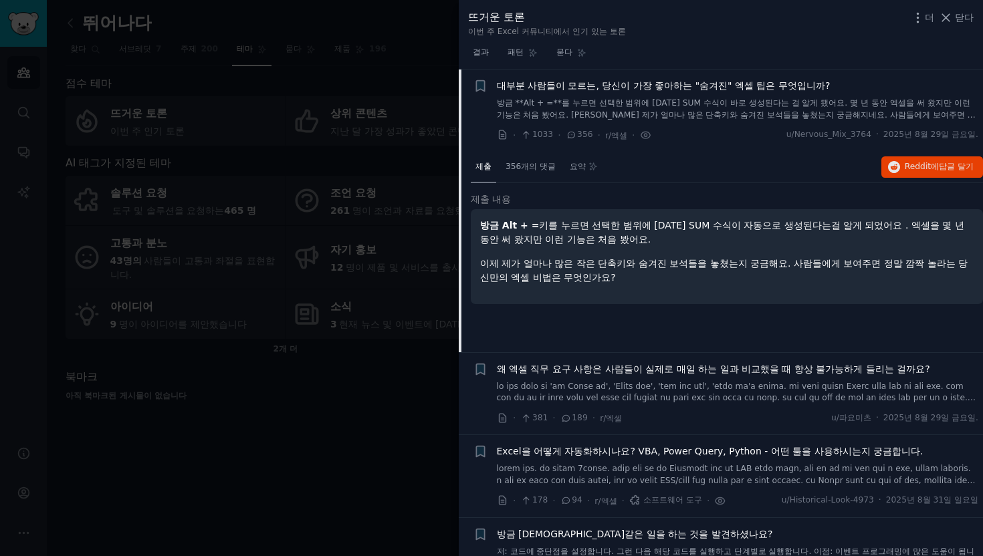
click at [582, 82] on font "대부분 사람들이 모르는, 당신이 가장 좋아하는 "숨겨진" 엑셀 팁은 무엇입니까?" at bounding box center [664, 85] width 334 height 11
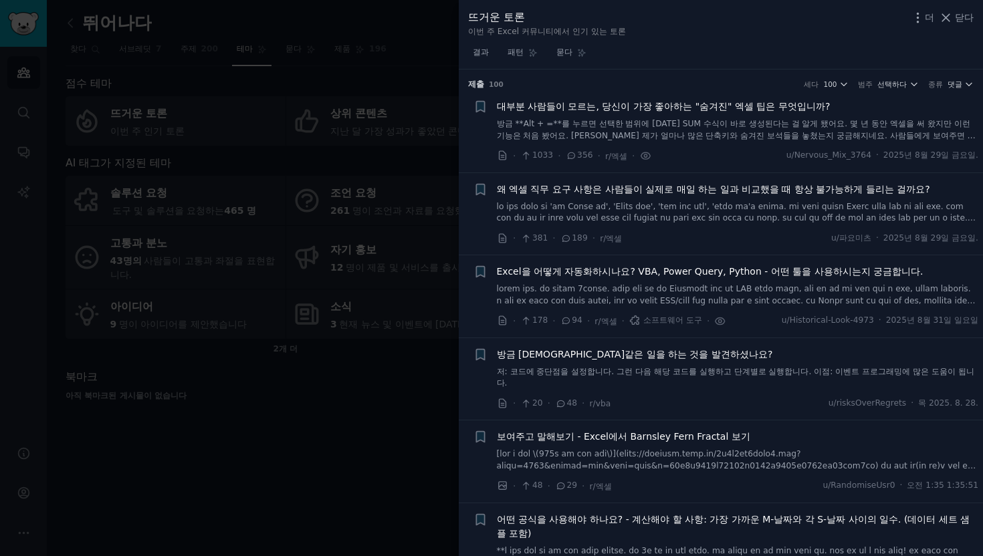
click at [761, 110] on font "대부분 사람들이 모르는, 당신이 가장 좋아하는 "숨겨진" 엑셀 팁은 무엇입니까?" at bounding box center [664, 106] width 334 height 11
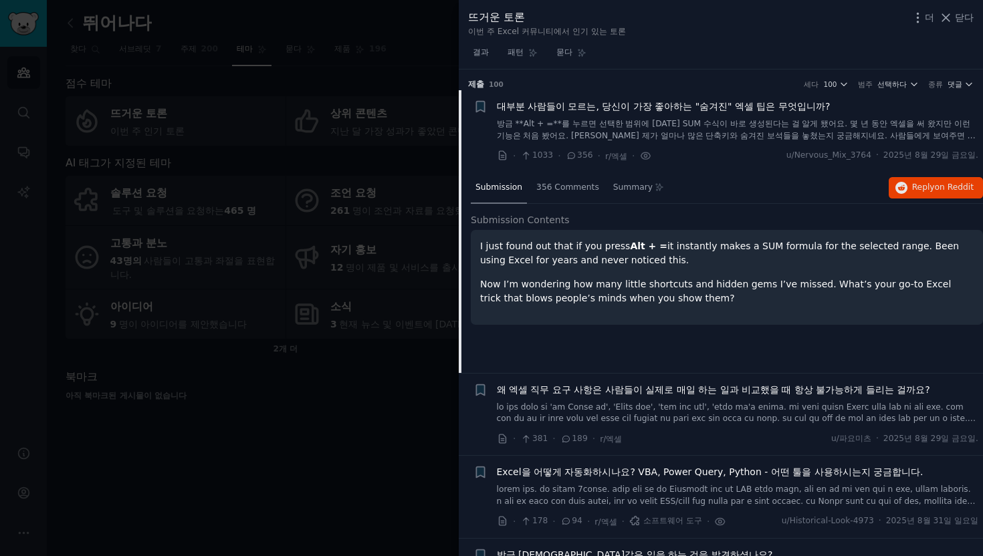
scroll to position [21, 0]
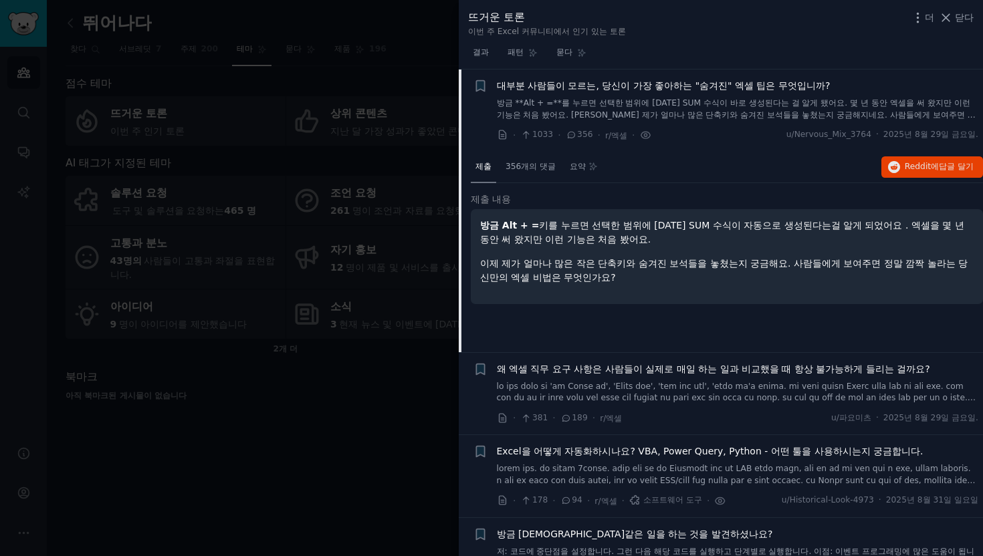
click at [541, 225] on font "키를 누르면 선택한 범위에 [DATE] SUM 수식이 자동으로 생성된다는" at bounding box center [684, 225] width 291 height 11
click at [509, 86] on font "대부분 사람들이 모르는, 당신이 가장 좋아하는 "숨겨진" 엑셀 팁은 무엇입니까?" at bounding box center [664, 85] width 334 height 11
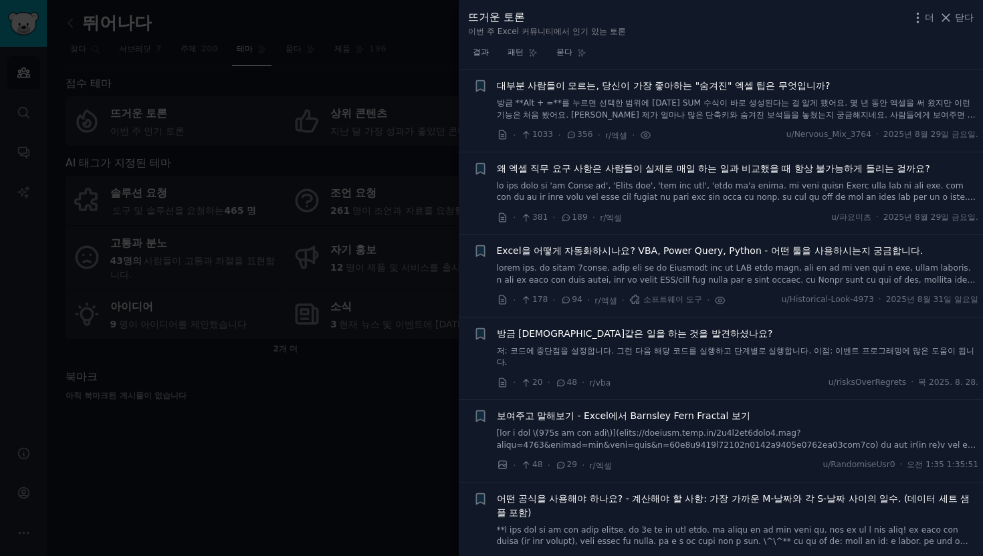
click at [509, 86] on font "대부분 사람들이 모르는, 당신이 가장 좋아하는 "숨겨진" 엑셀 팁은 무엇입니까?" at bounding box center [664, 85] width 334 height 11
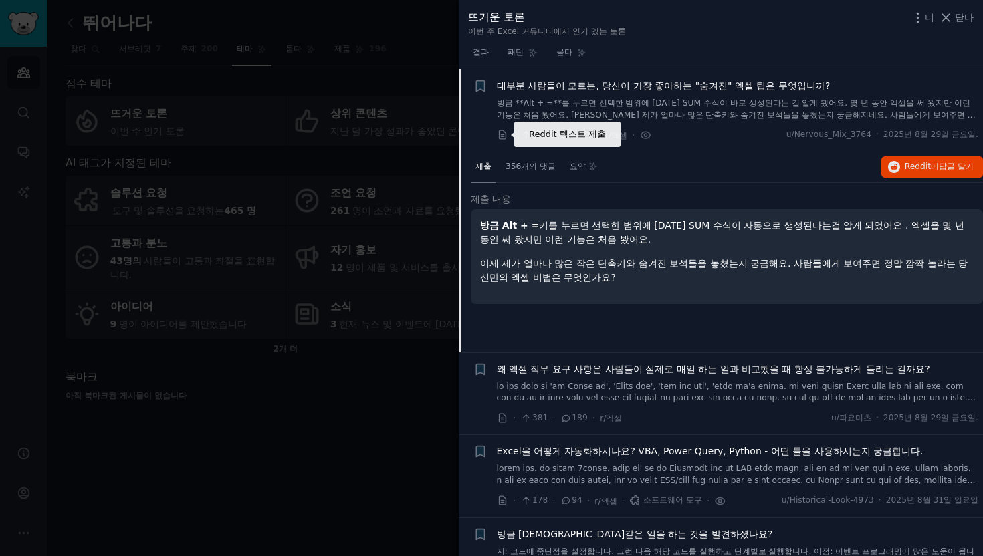
click at [502, 129] on icon at bounding box center [503, 135] width 12 height 12
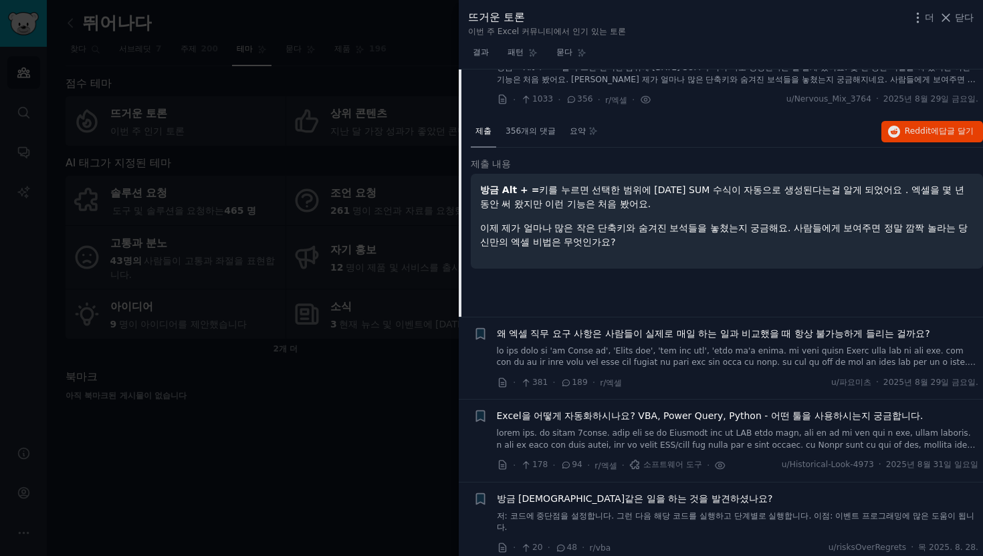
click at [755, 334] on font "왜 엑셀 직무 요구 사항은 사람들이 실제로 매일 하는 일과 비교했을 때 항상 불가능하게 들리는 걸까요?" at bounding box center [713, 333] width 433 height 11
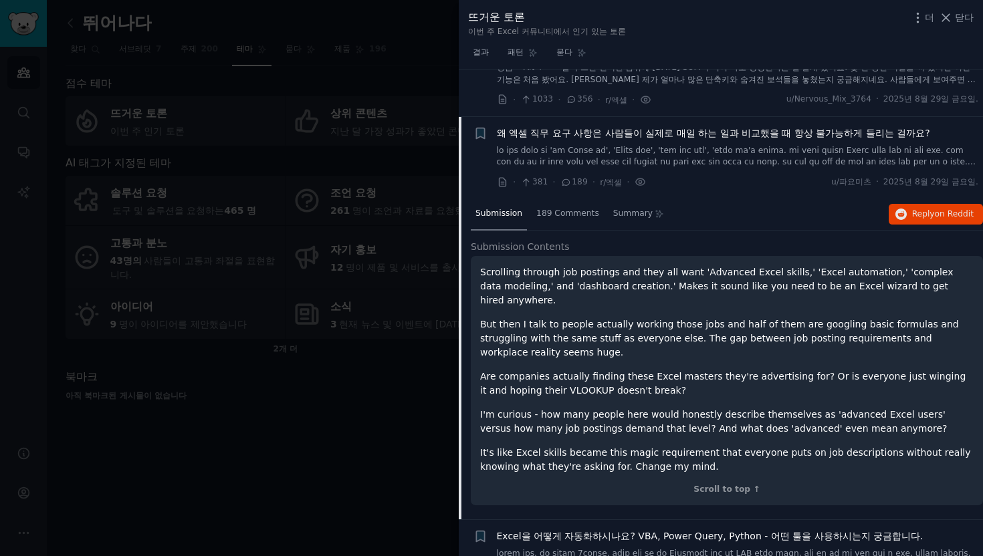
scroll to position [104, 0]
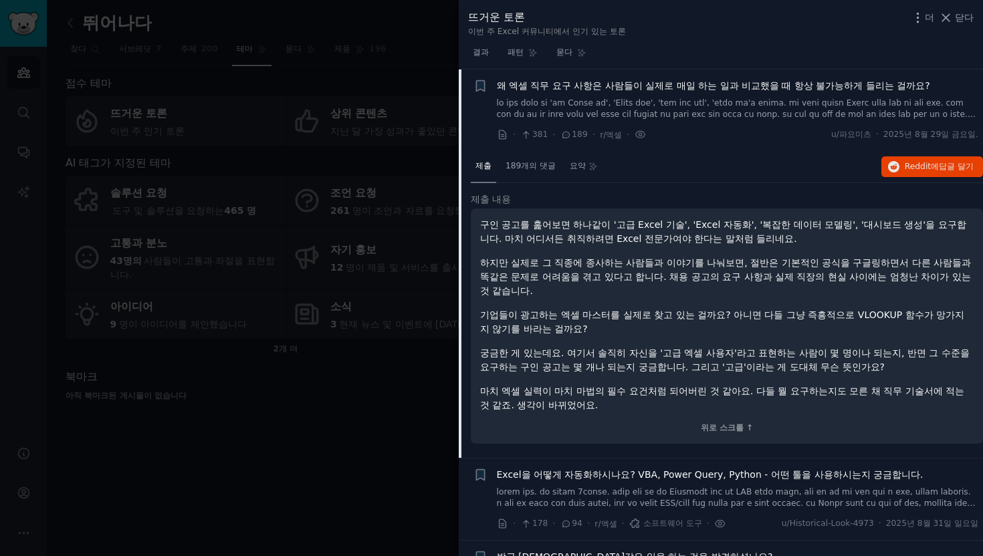
click at [501, 140] on div "· 381 · 189 · r/[PERSON_NAME] ·" at bounding box center [572, 135] width 150 height 14
click at [500, 133] on icon at bounding box center [503, 135] width 12 height 12
